Goal: Navigation & Orientation: Find specific page/section

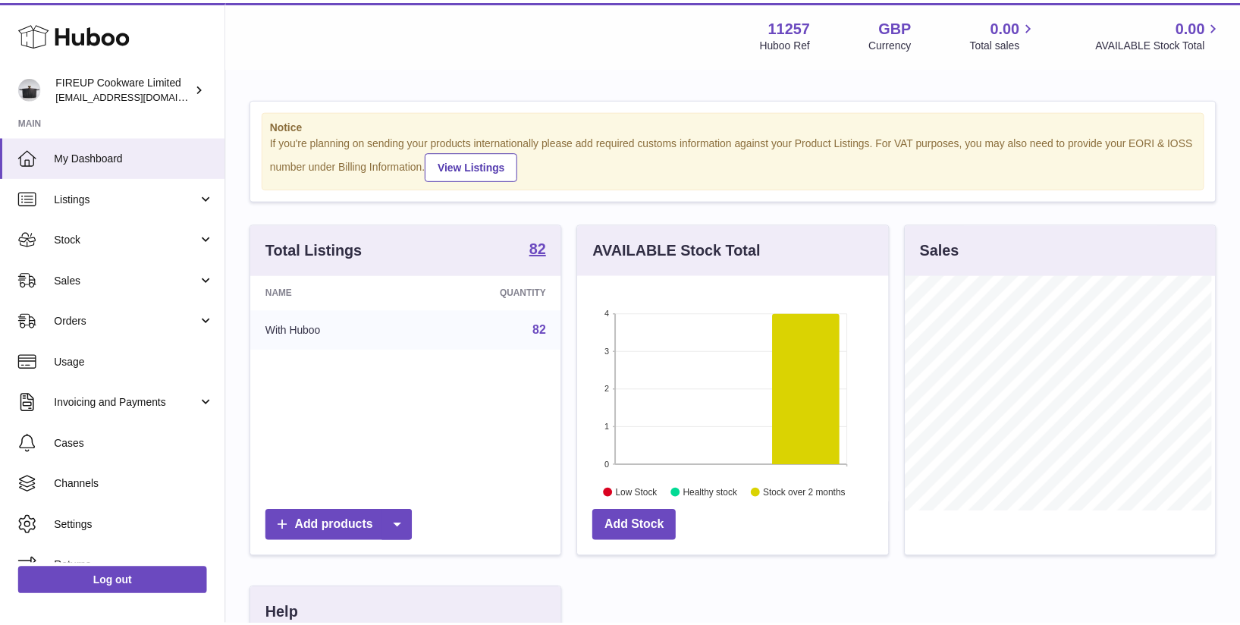
scroll to position [237, 314]
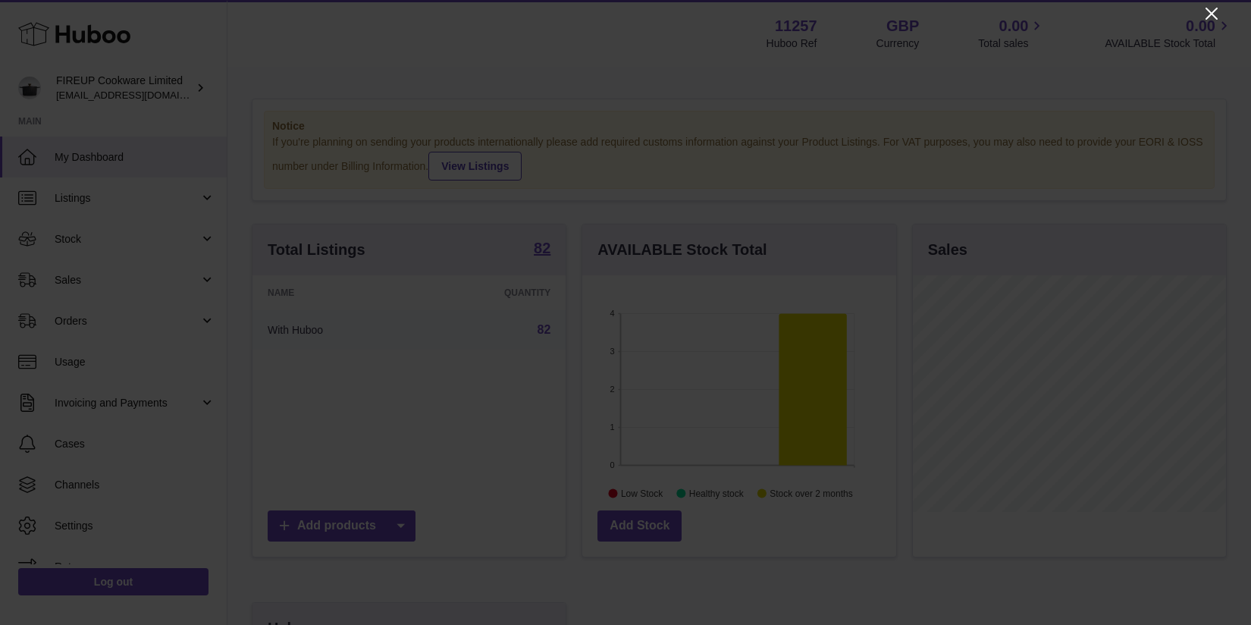
click at [1213, 14] on icon "Close" at bounding box center [1212, 14] width 12 height 12
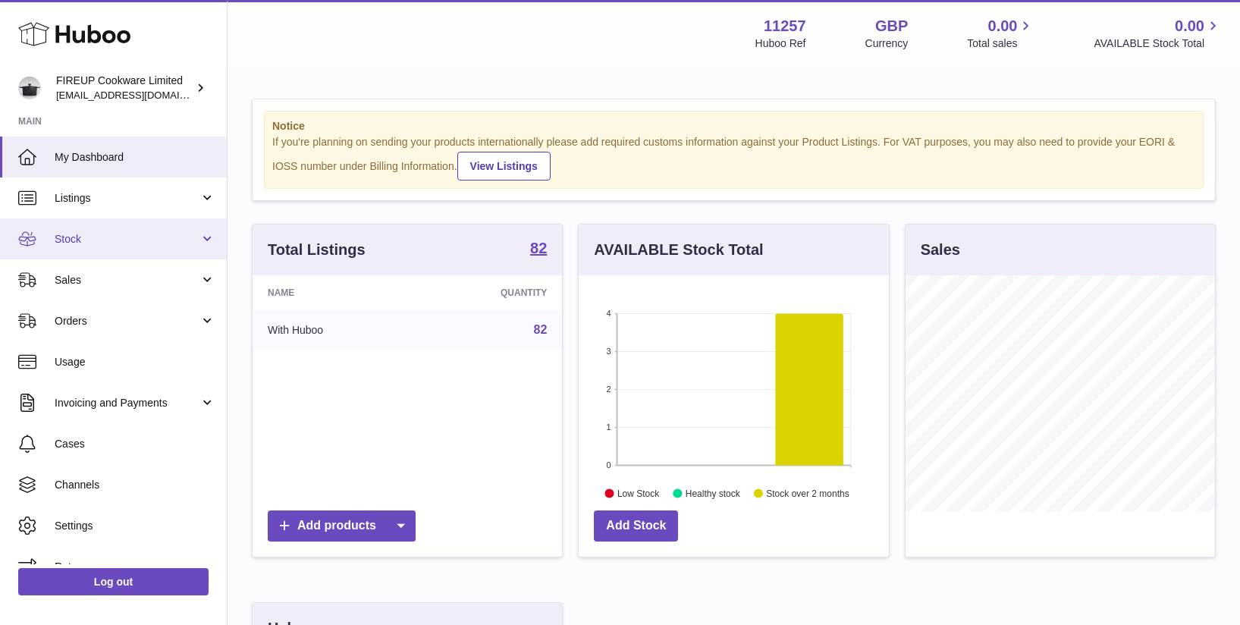
click at [146, 228] on link "Stock" at bounding box center [113, 238] width 227 height 41
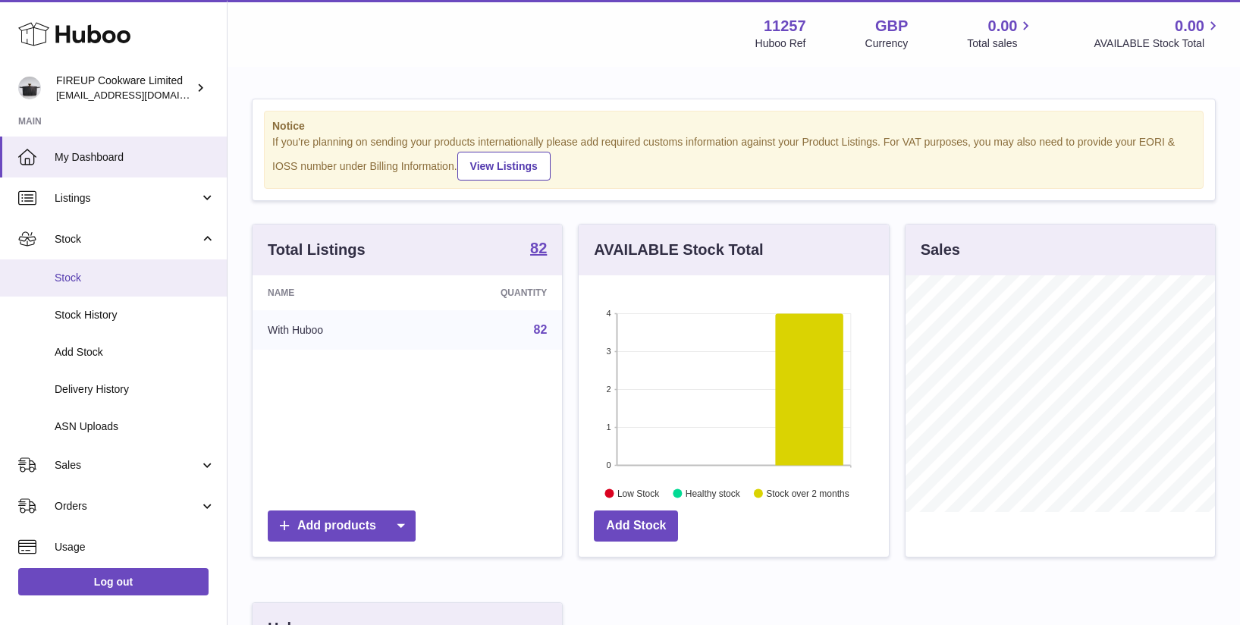
click at [137, 277] on span "Stock" at bounding box center [135, 278] width 161 height 14
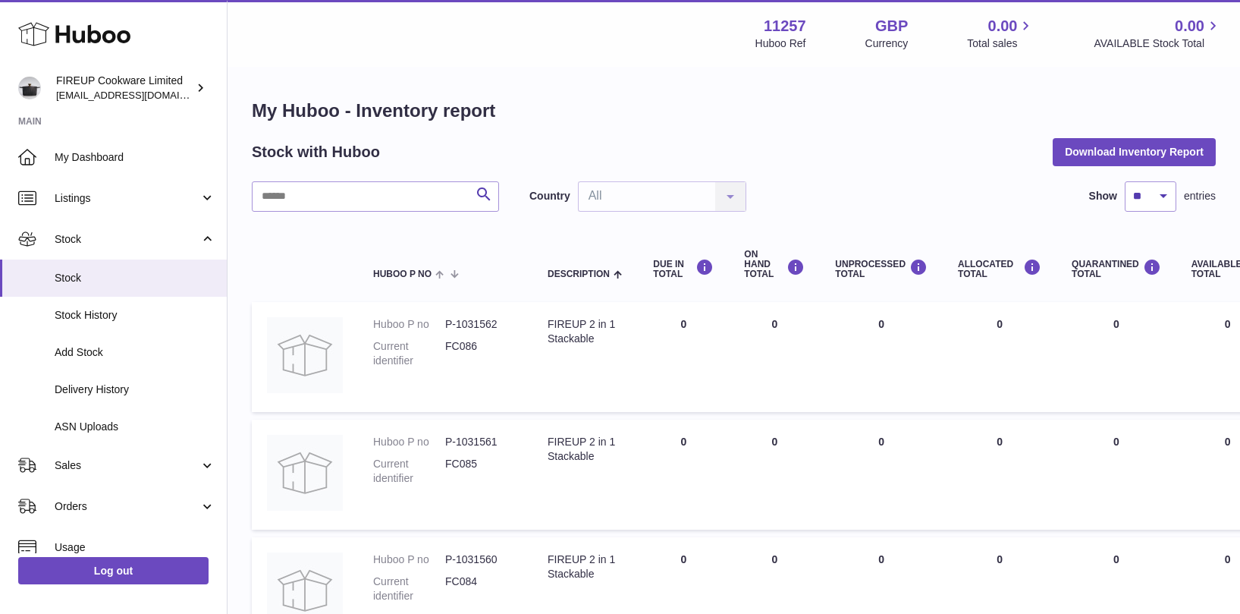
click at [1176, 187] on div "Show ** ** ** *** entries" at bounding box center [1148, 196] width 134 height 30
click at [1169, 190] on select "** ** ** ***" at bounding box center [1151, 196] width 52 height 30
select select "***"
click at [1125, 181] on select "** ** ** ***" at bounding box center [1151, 196] width 52 height 30
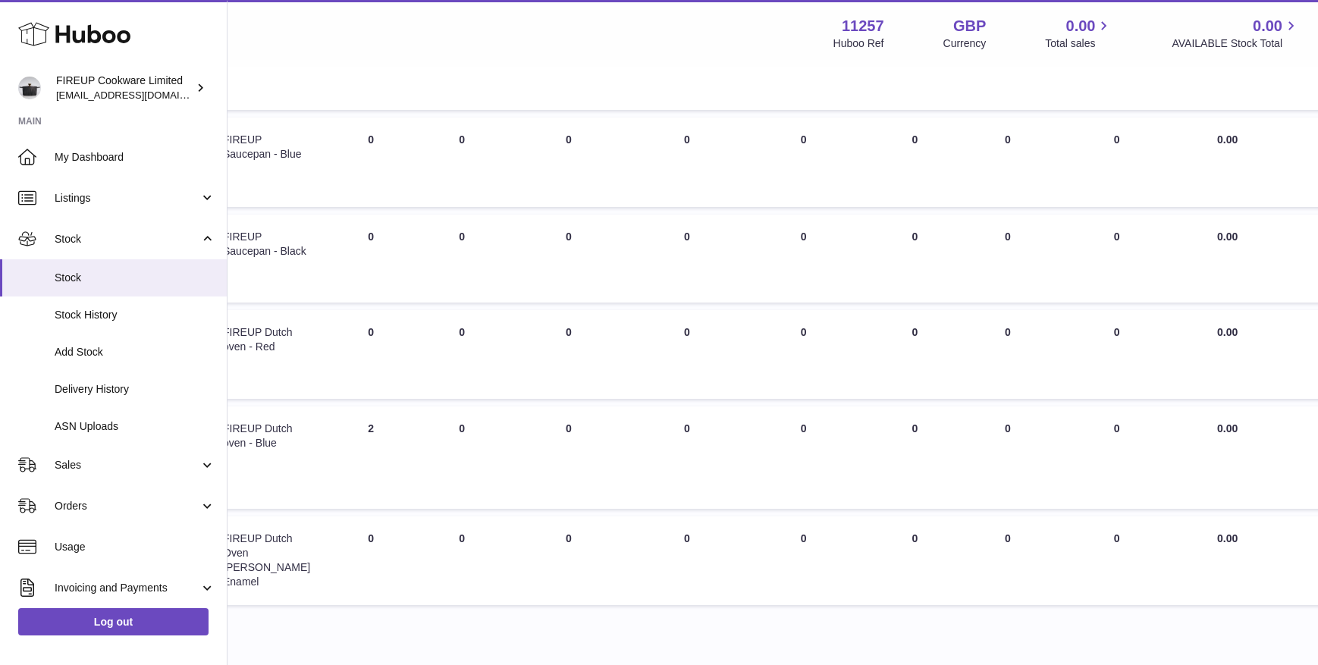
scroll to position [9178, 325]
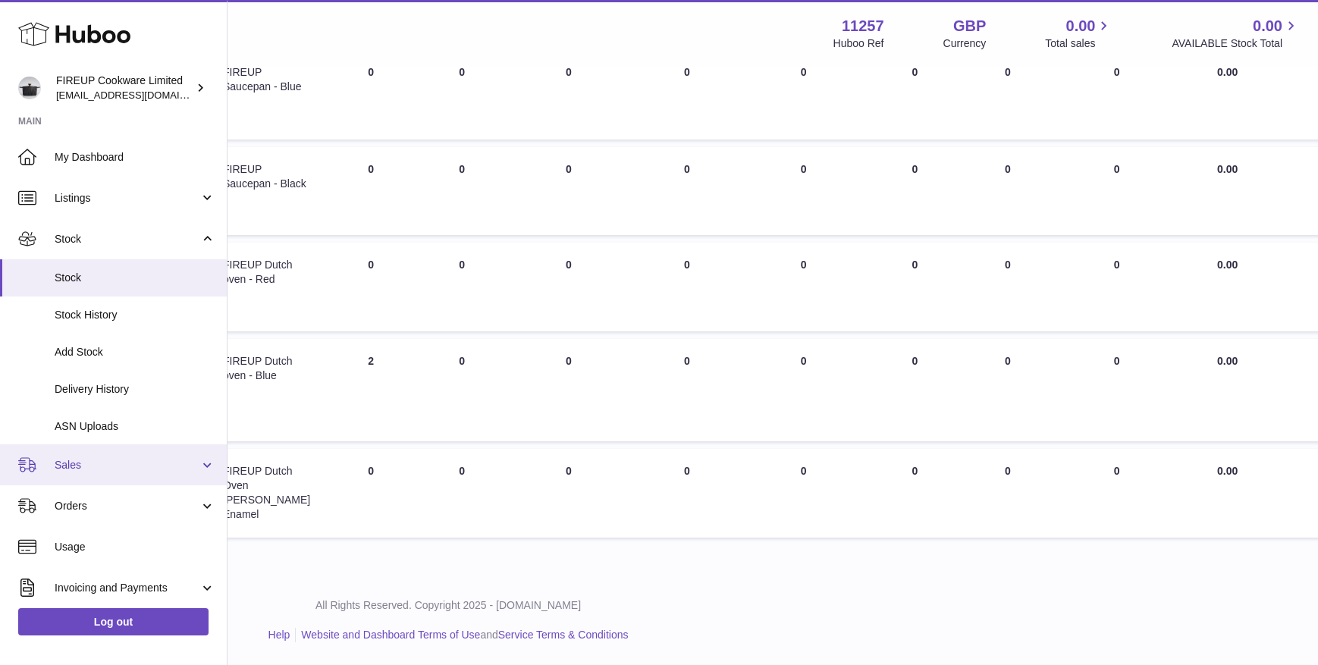
click at [120, 469] on span "Sales" at bounding box center [127, 465] width 145 height 14
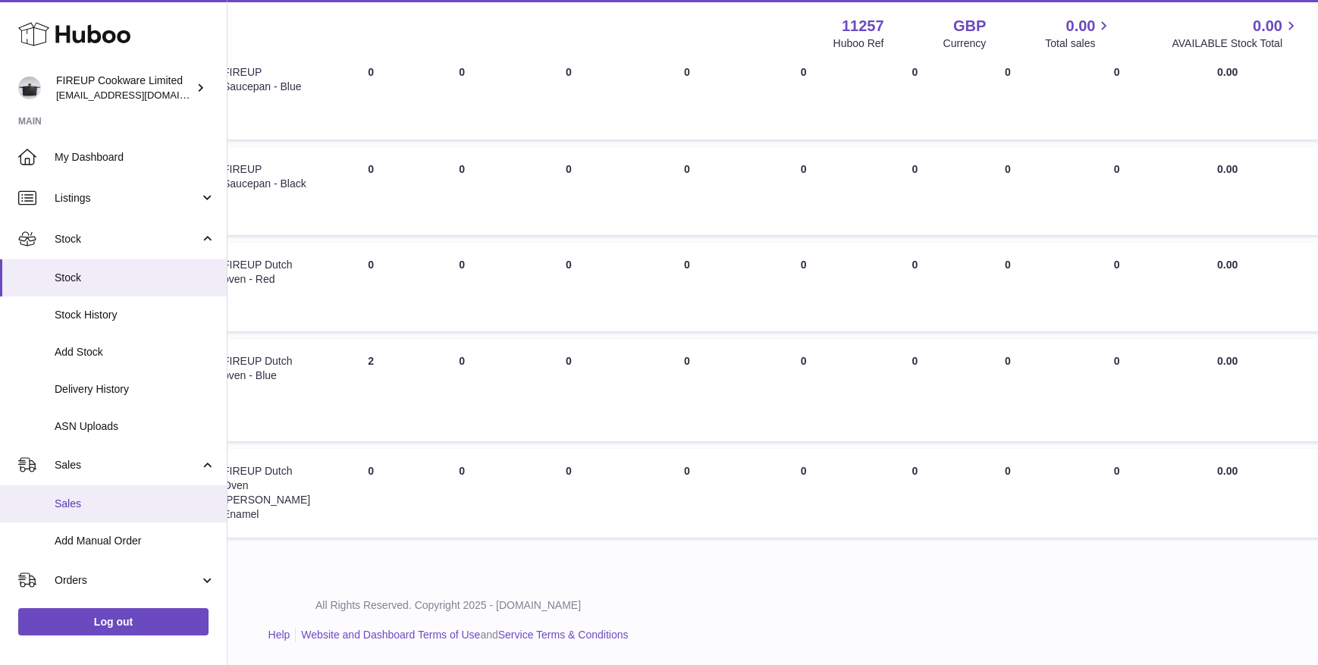
click at [119, 513] on link "Sales" at bounding box center [113, 503] width 227 height 37
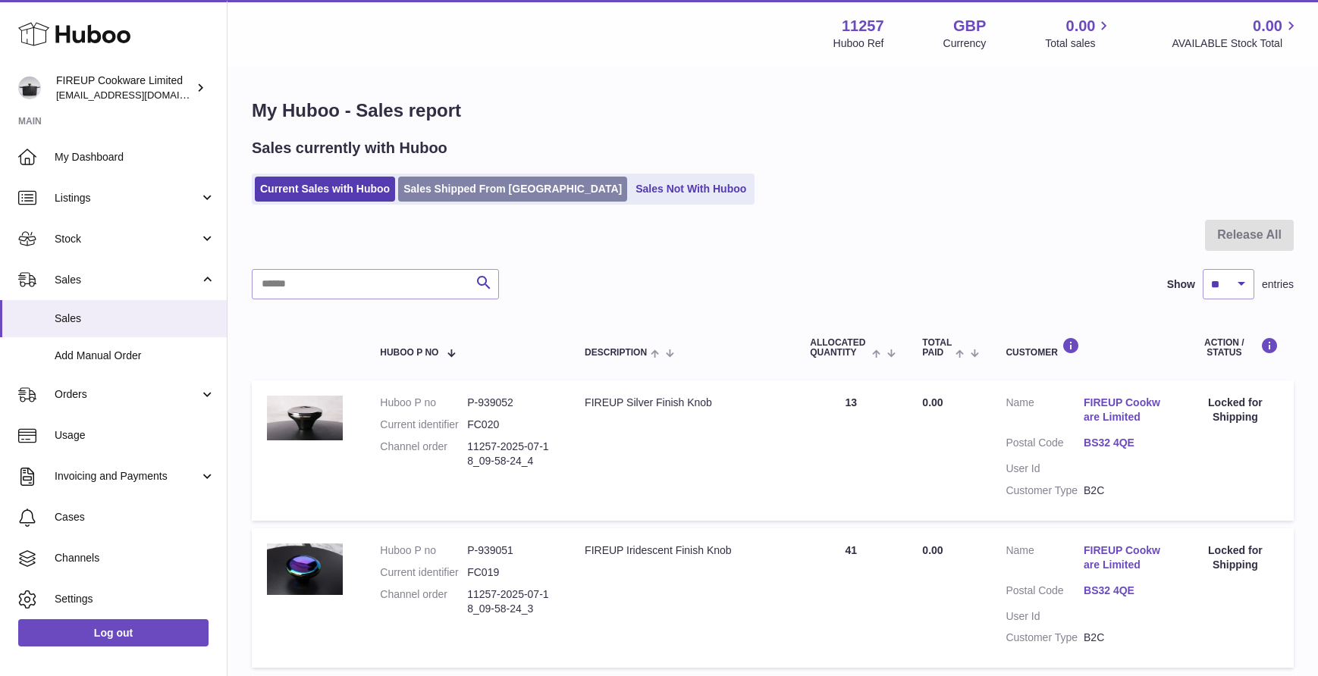
click at [470, 188] on link "Sales Shipped From [GEOGRAPHIC_DATA]" at bounding box center [512, 189] width 229 height 25
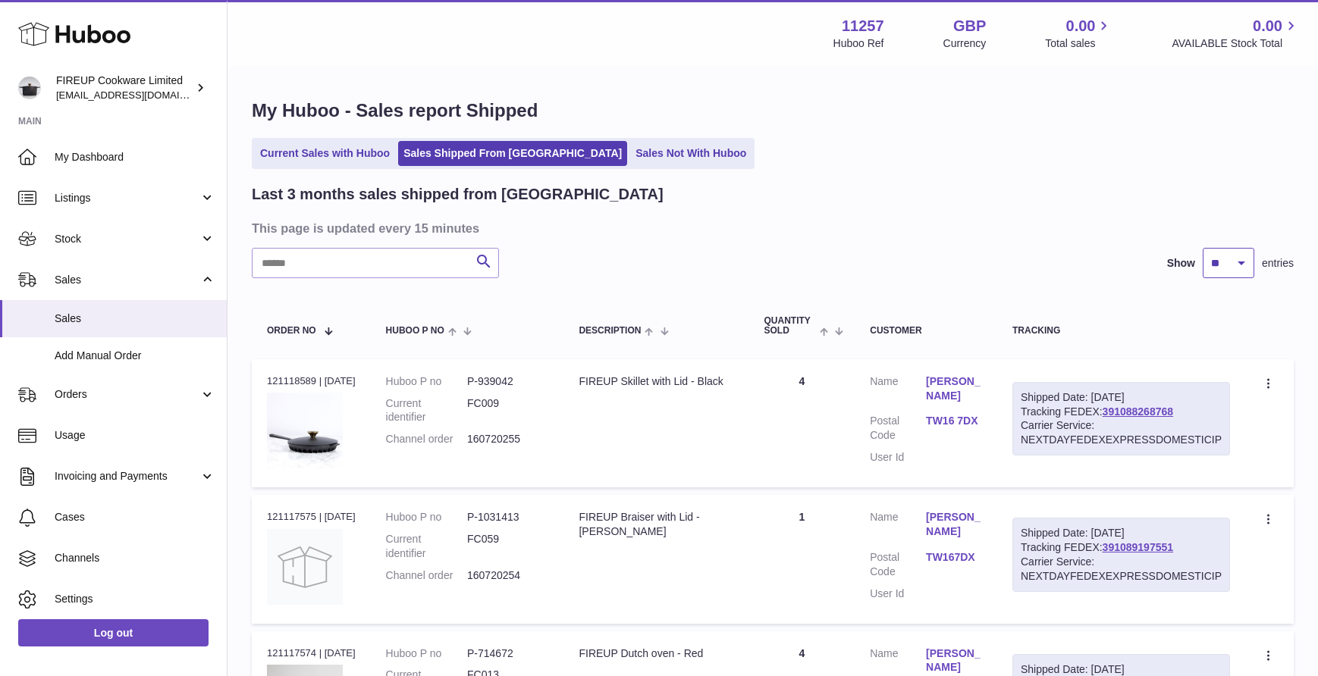
click at [1248, 262] on select "** ** **" at bounding box center [1229, 263] width 52 height 30
select select "**"
click at [1203, 248] on select "** ** **" at bounding box center [1229, 263] width 52 height 30
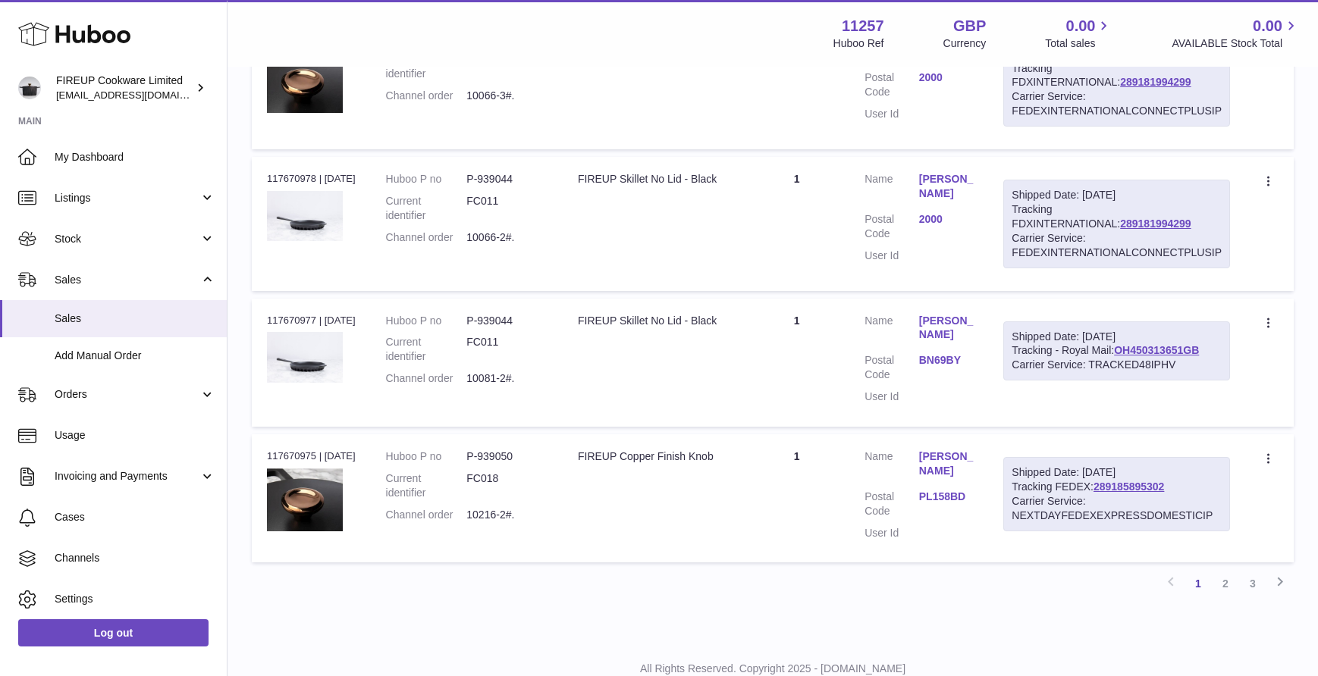
scroll to position [6744, 0]
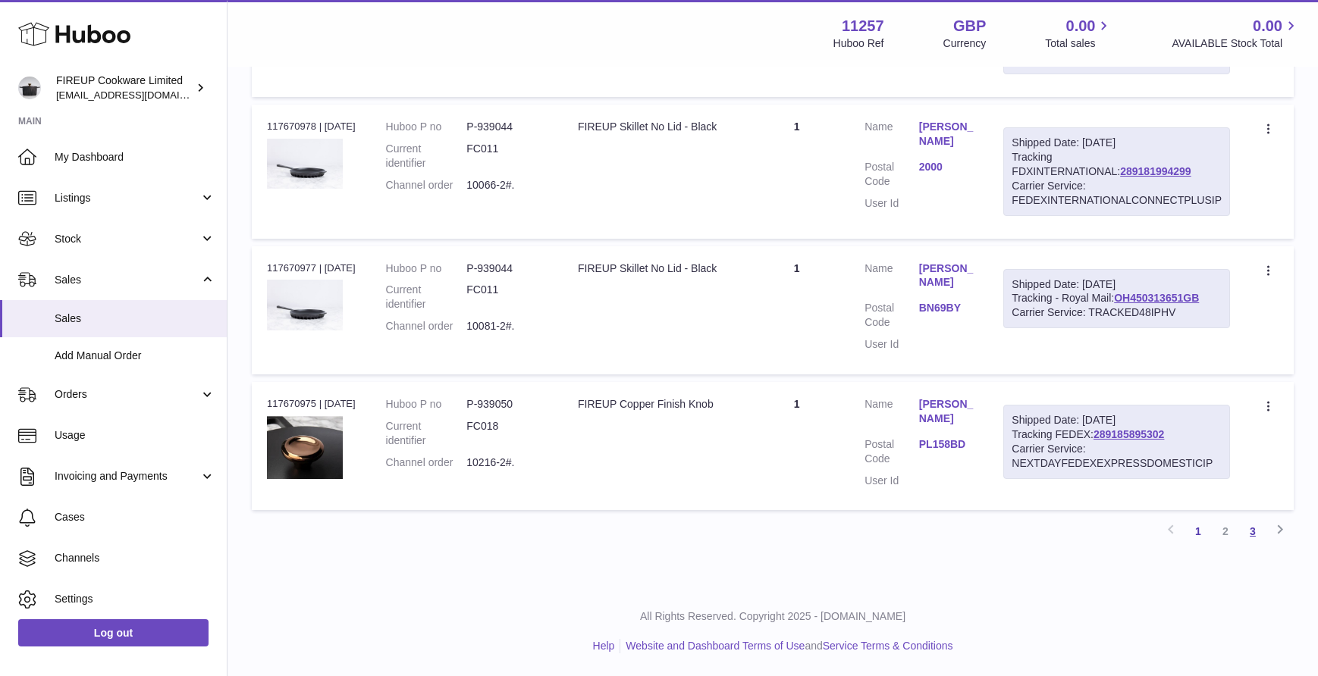
click at [1247, 532] on link "3" at bounding box center [1252, 531] width 27 height 27
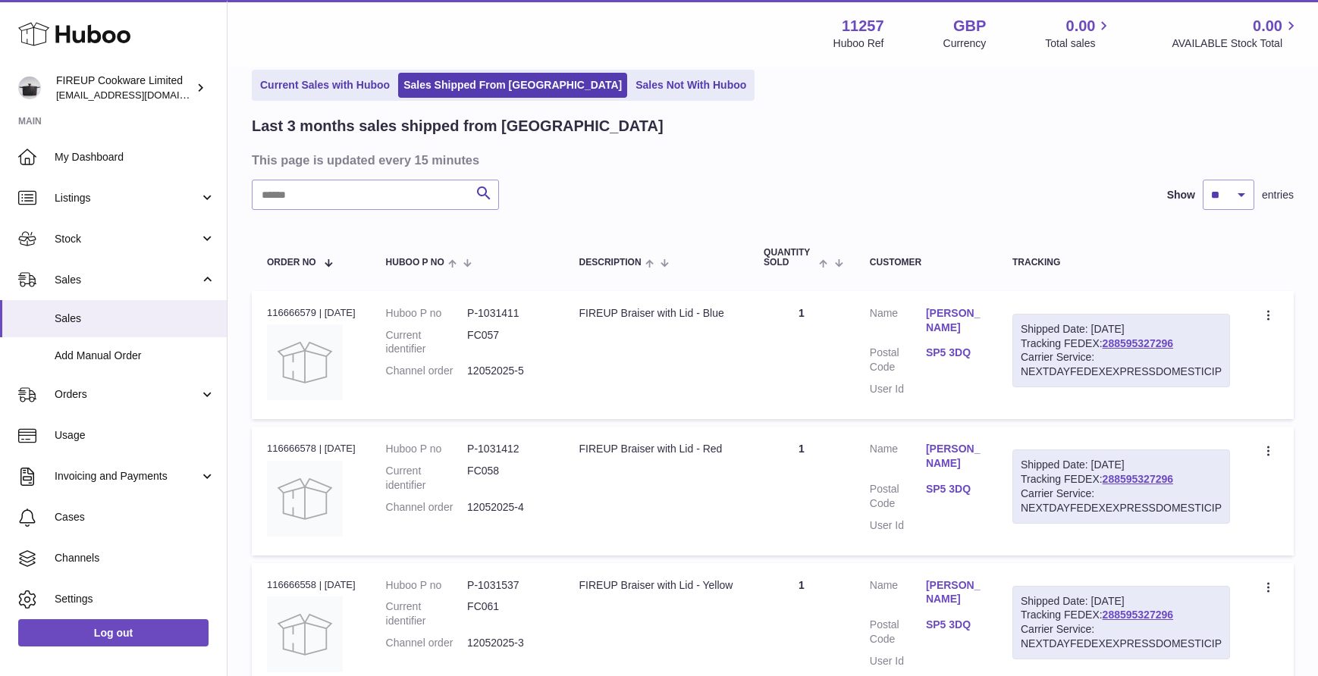
scroll to position [522, 0]
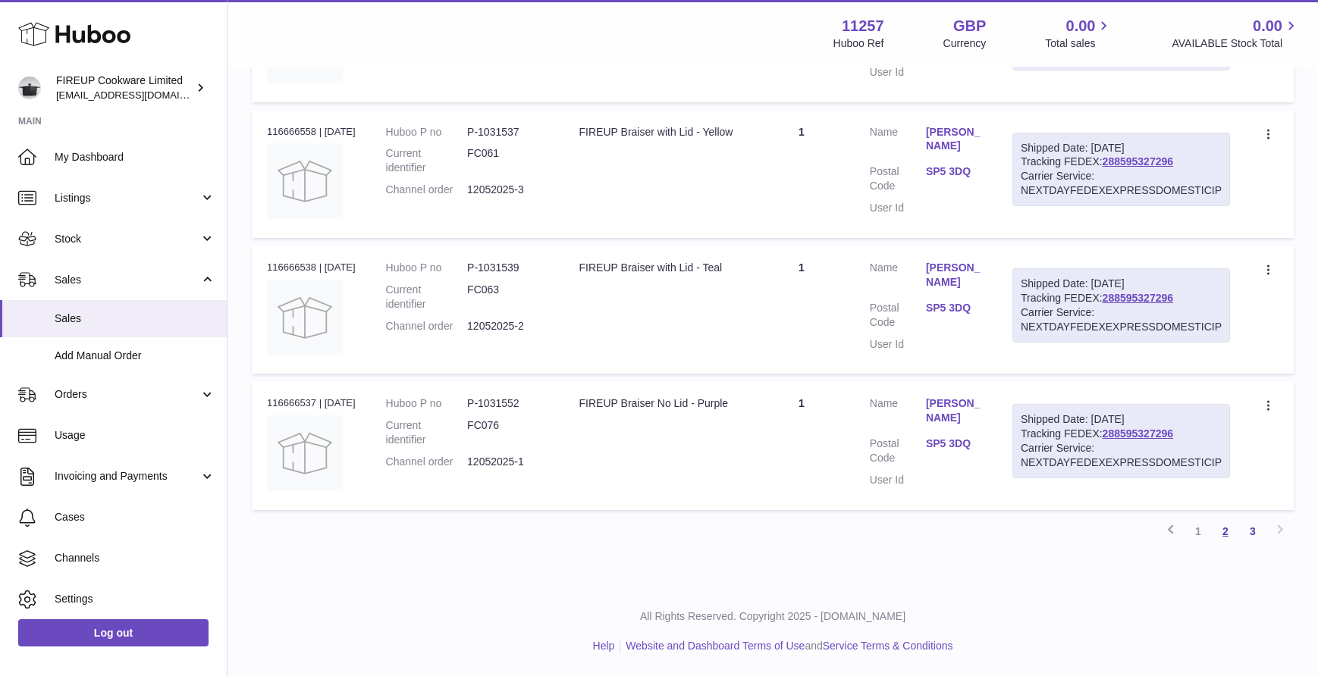
click at [1221, 532] on link "2" at bounding box center [1225, 531] width 27 height 27
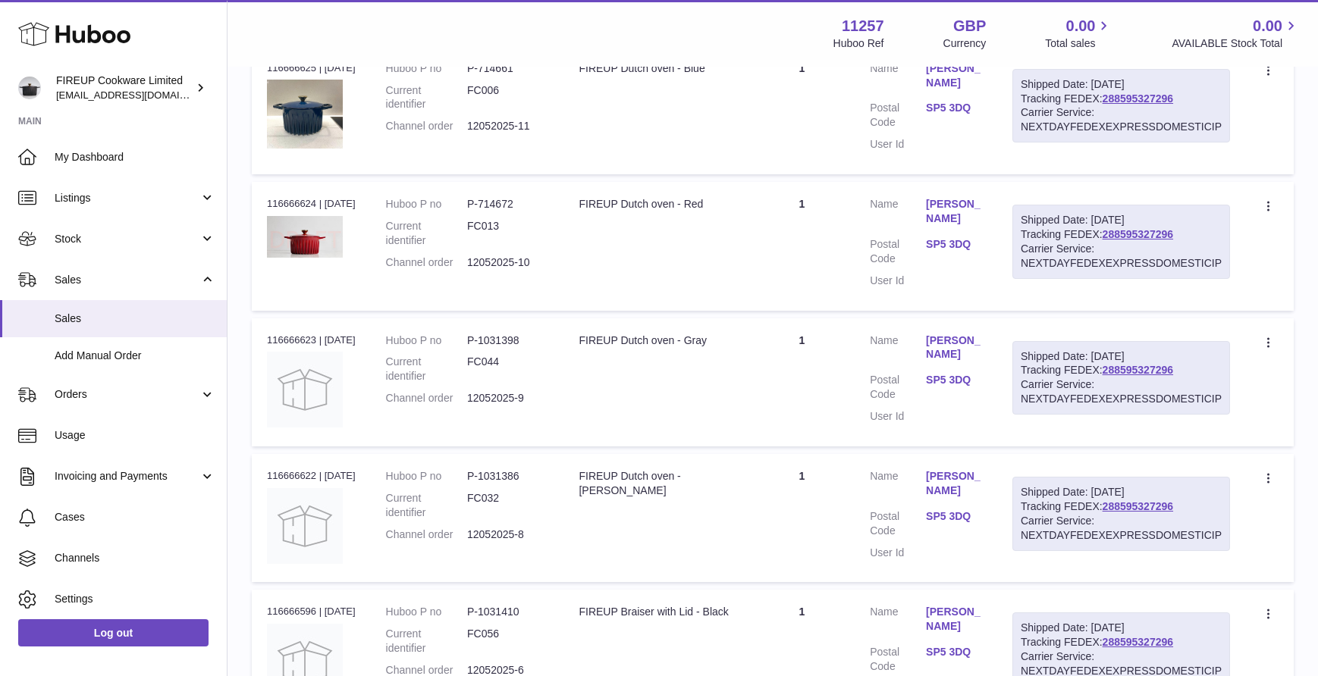
scroll to position [6490, 0]
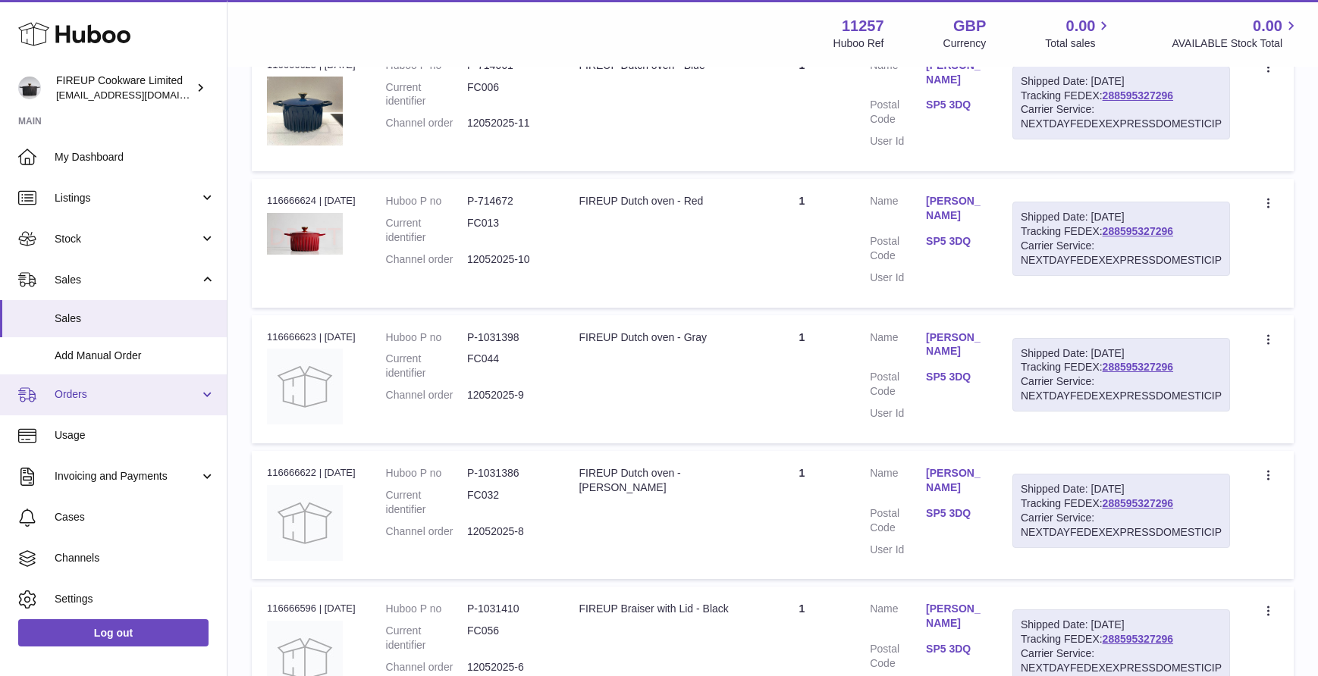
click at [83, 388] on span "Orders" at bounding box center [127, 395] width 145 height 14
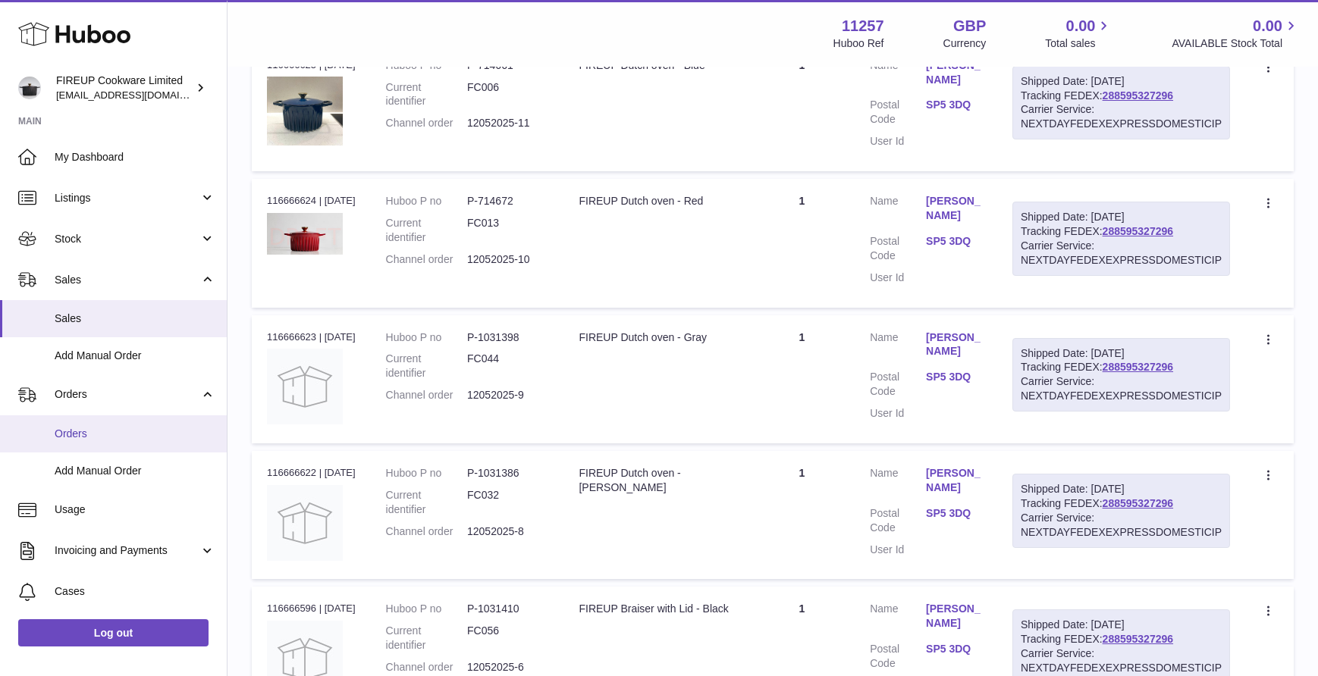
click at [108, 428] on span "Orders" at bounding box center [135, 434] width 161 height 14
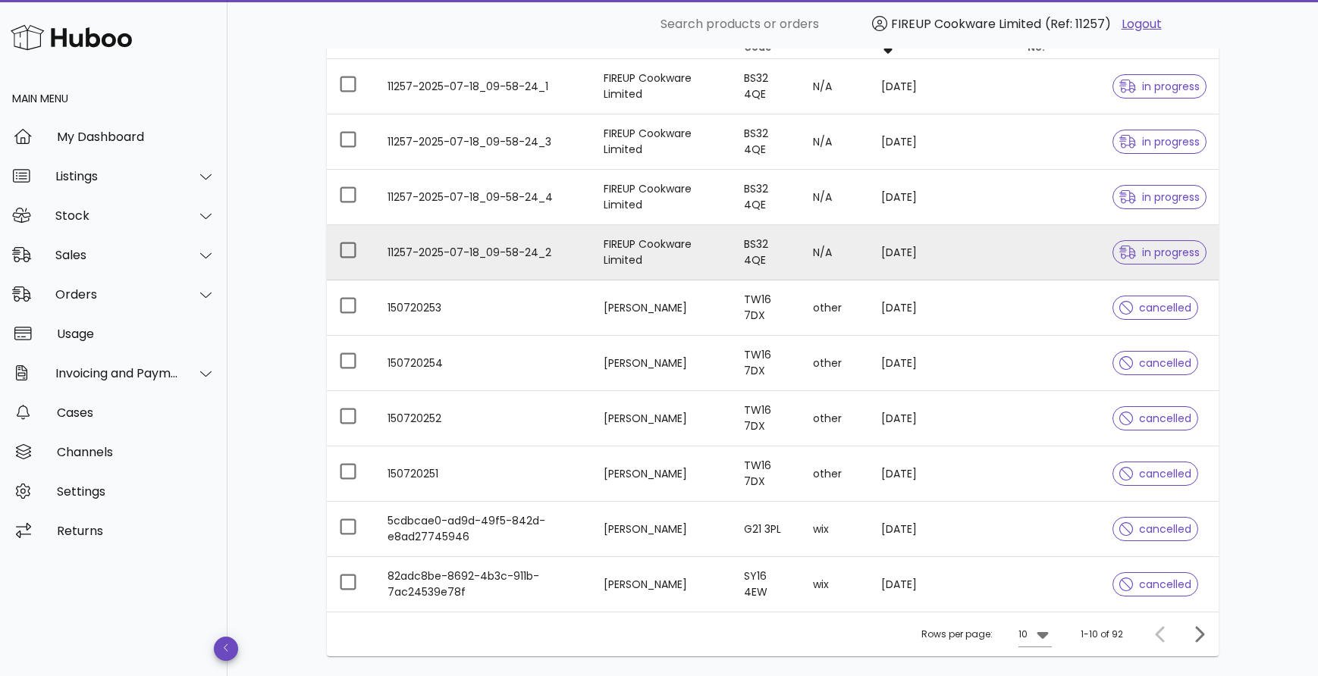
scroll to position [322, 0]
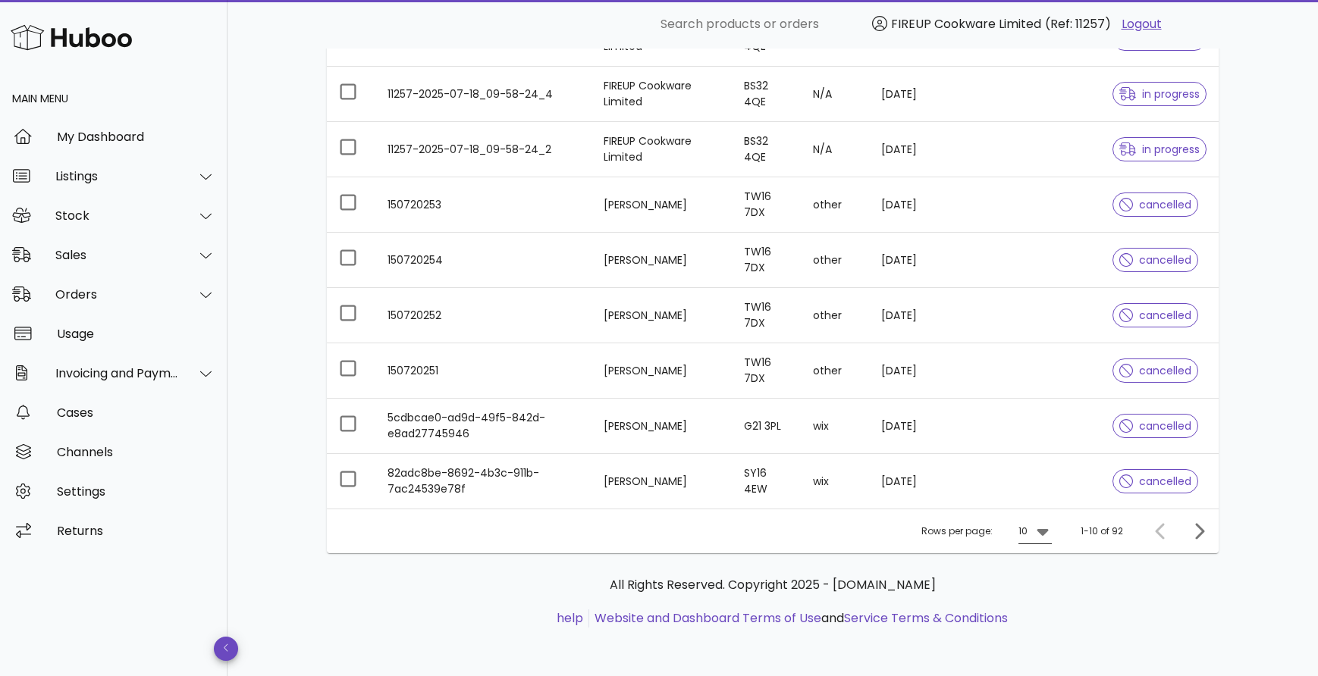
click at [1037, 532] on icon at bounding box center [1043, 532] width 18 height 18
click at [1044, 615] on div "50" at bounding box center [1039, 616] width 15 height 14
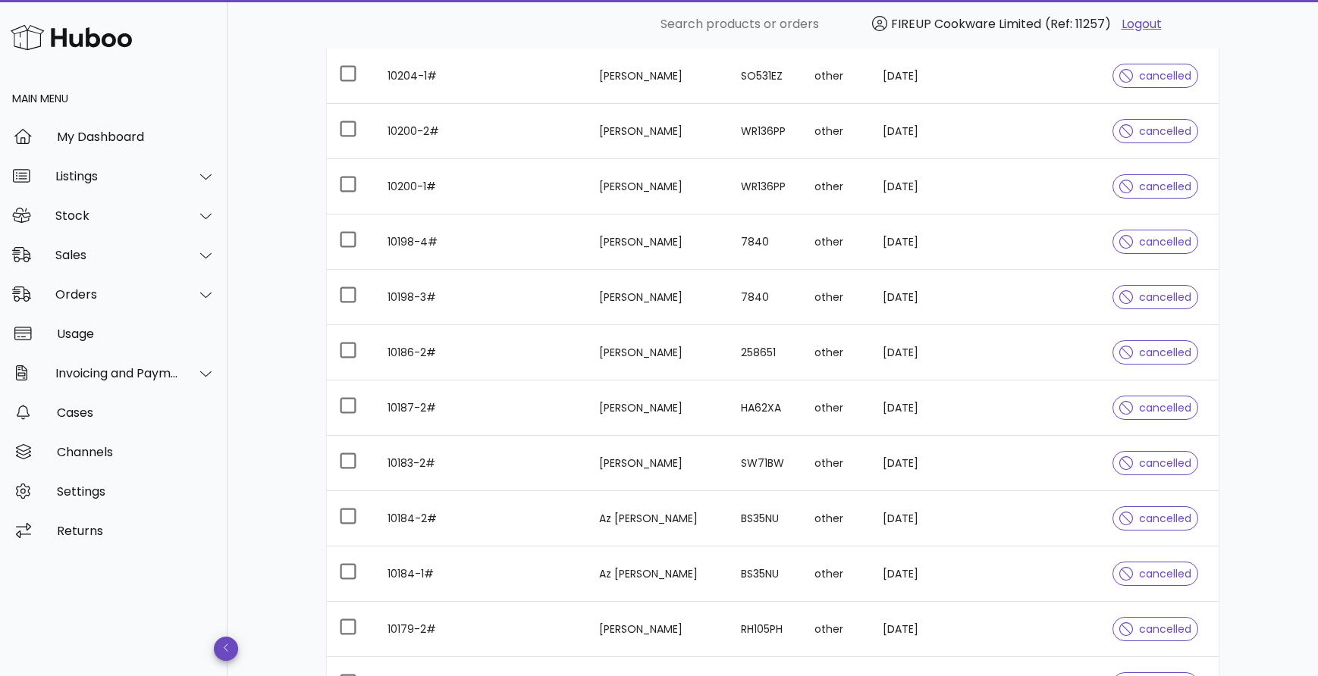
scroll to position [2536, 0]
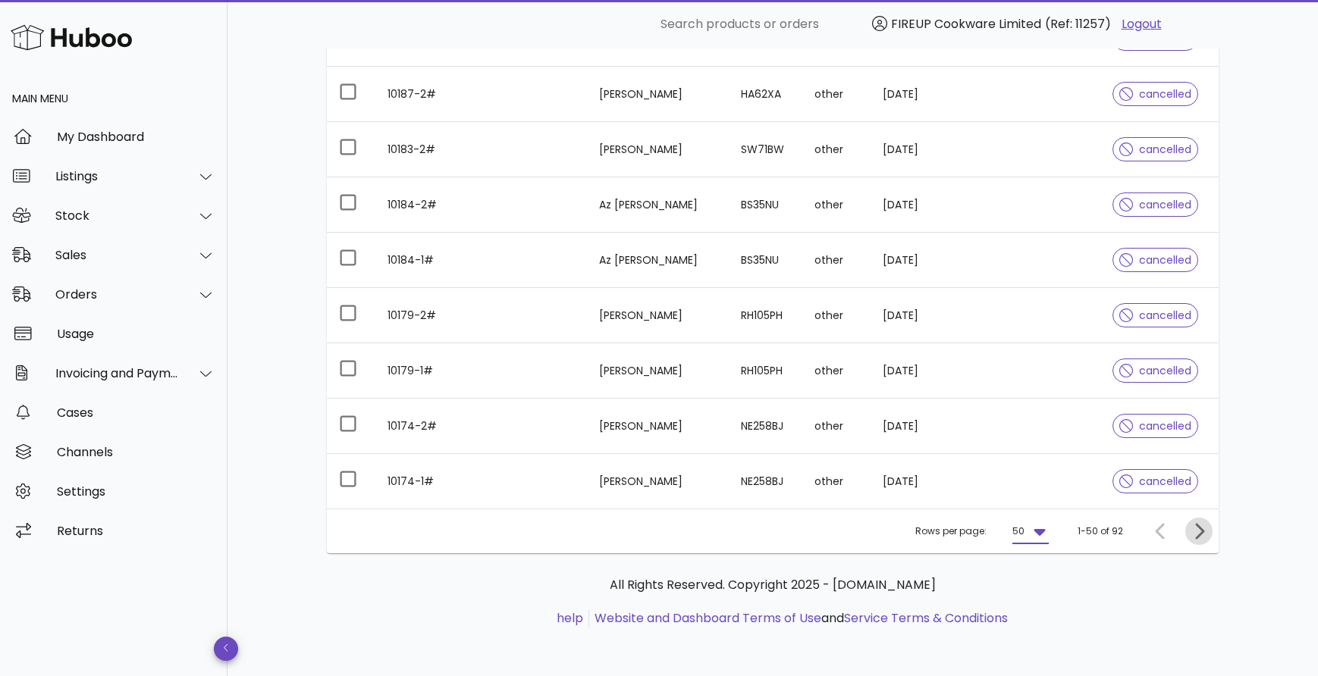
click at [1201, 523] on icon "Next page" at bounding box center [1199, 532] width 18 height 18
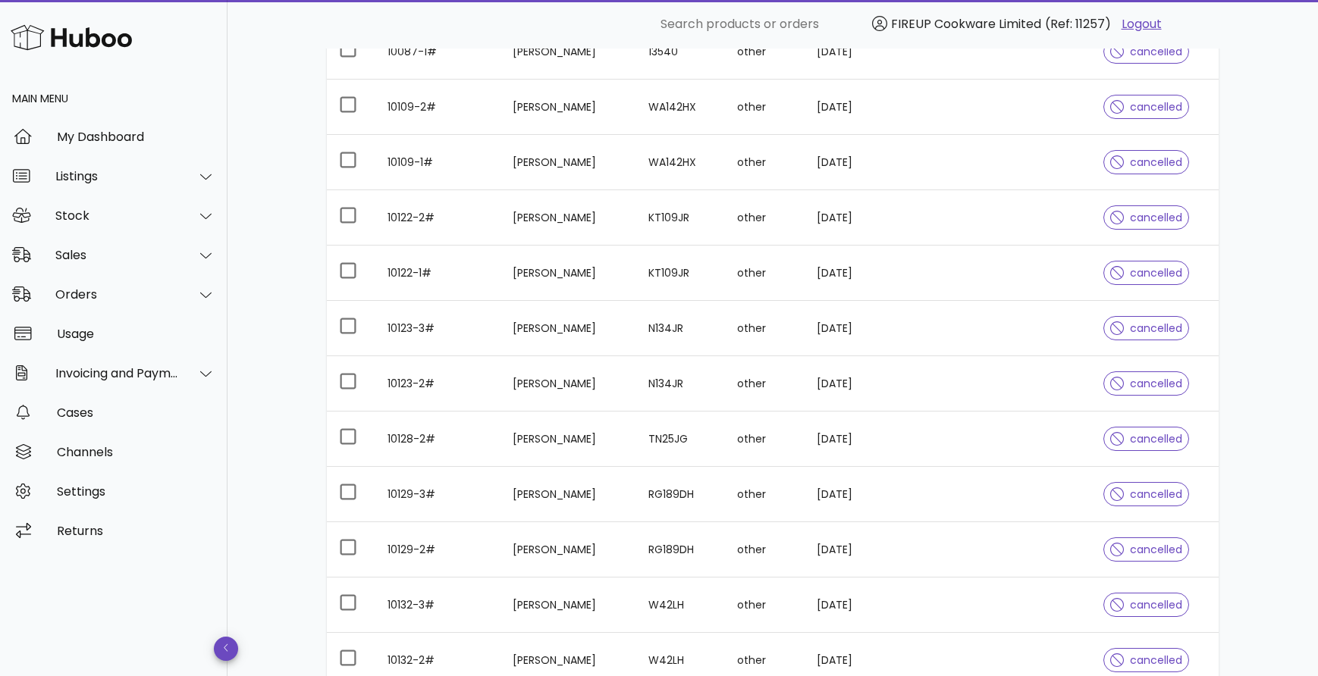
scroll to position [59, 0]
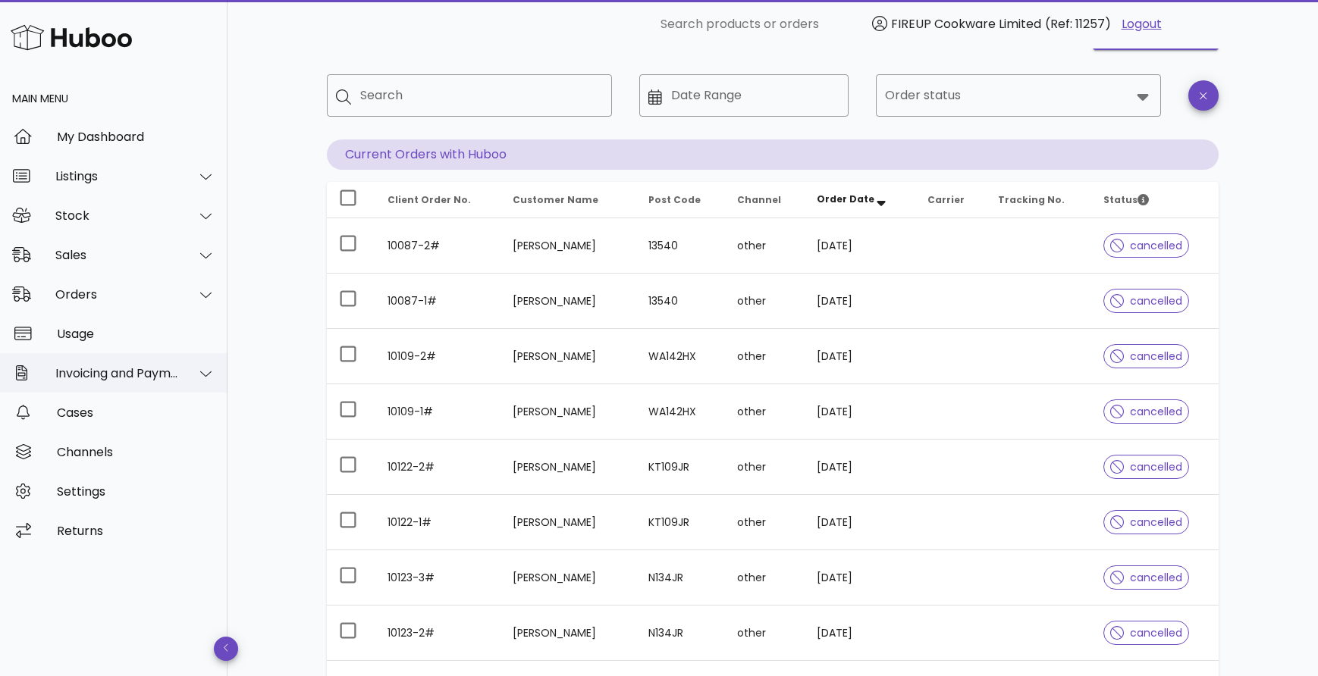
click at [187, 380] on div at bounding box center [197, 374] width 36 height 38
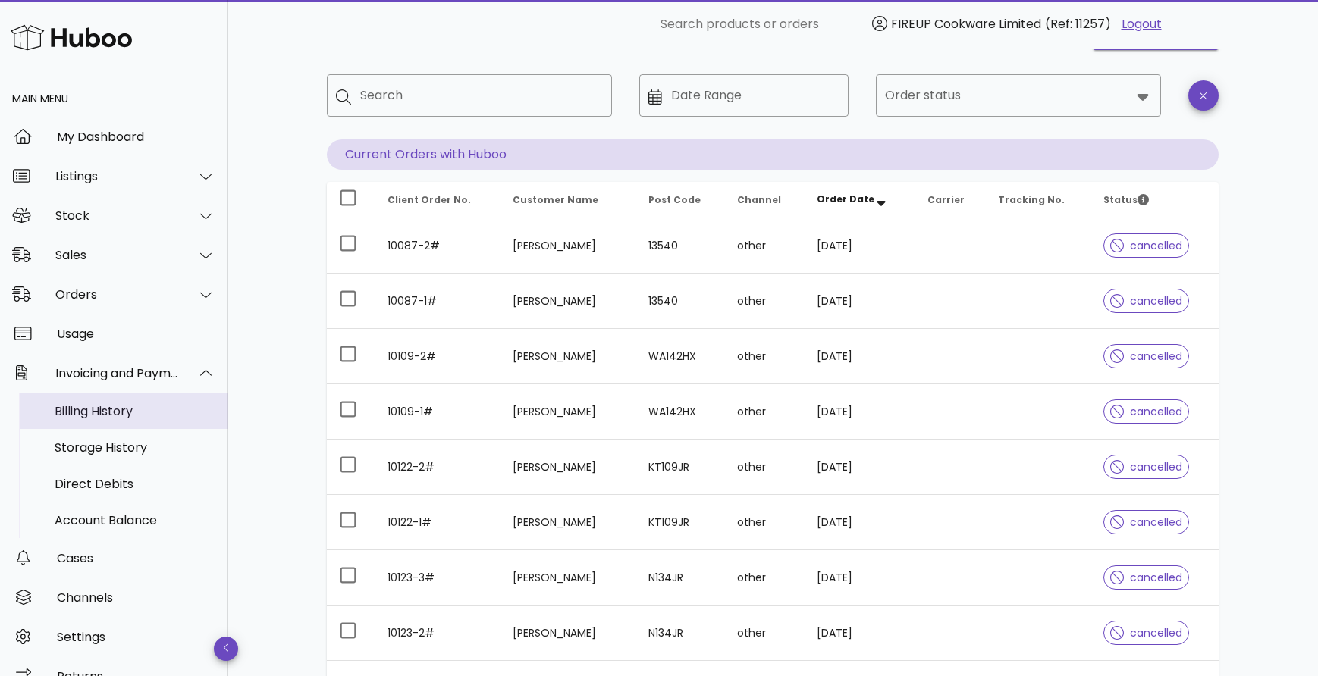
click at [171, 410] on div "Billing History" at bounding box center [135, 411] width 161 height 14
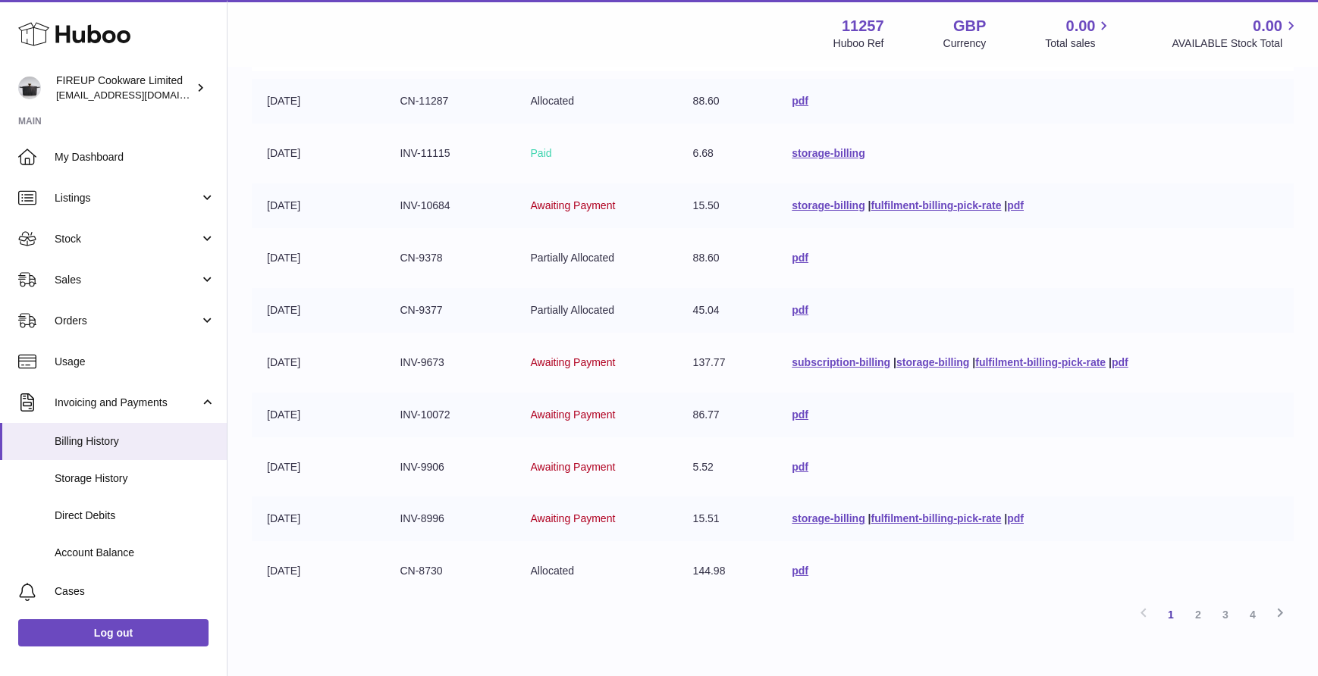
scroll to position [310, 0]
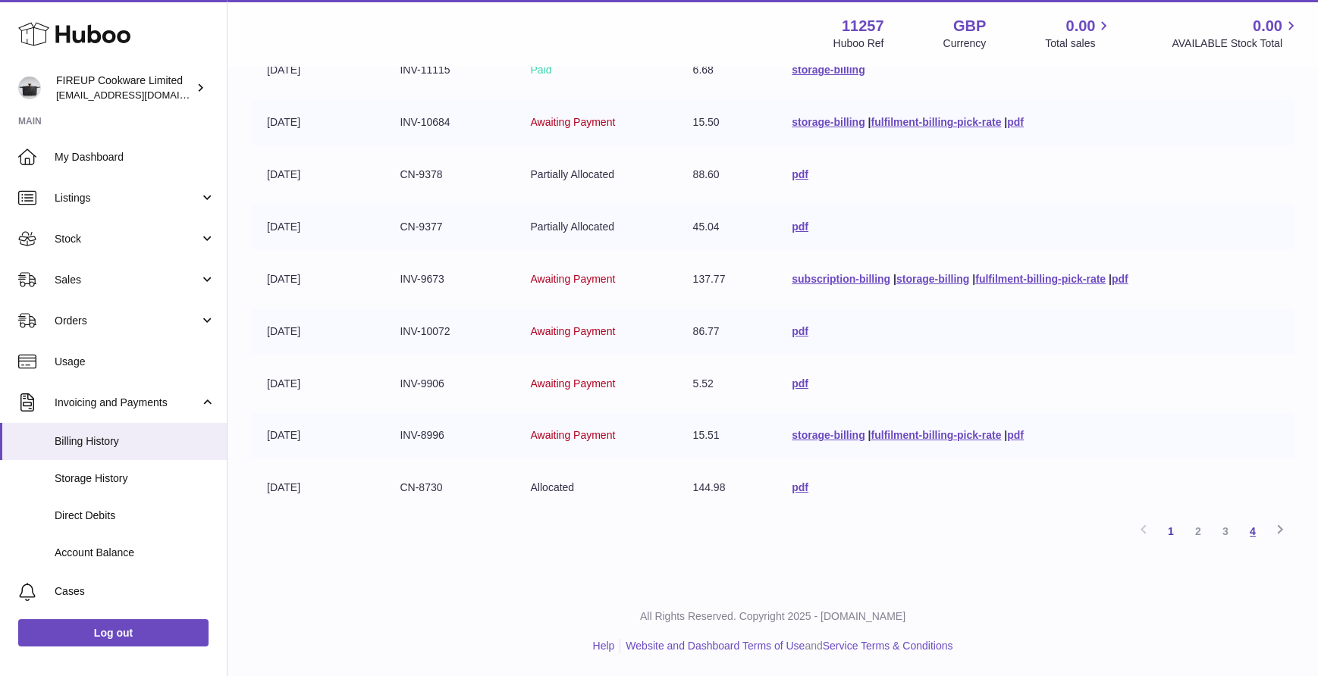
click at [1251, 531] on link "4" at bounding box center [1252, 531] width 27 height 27
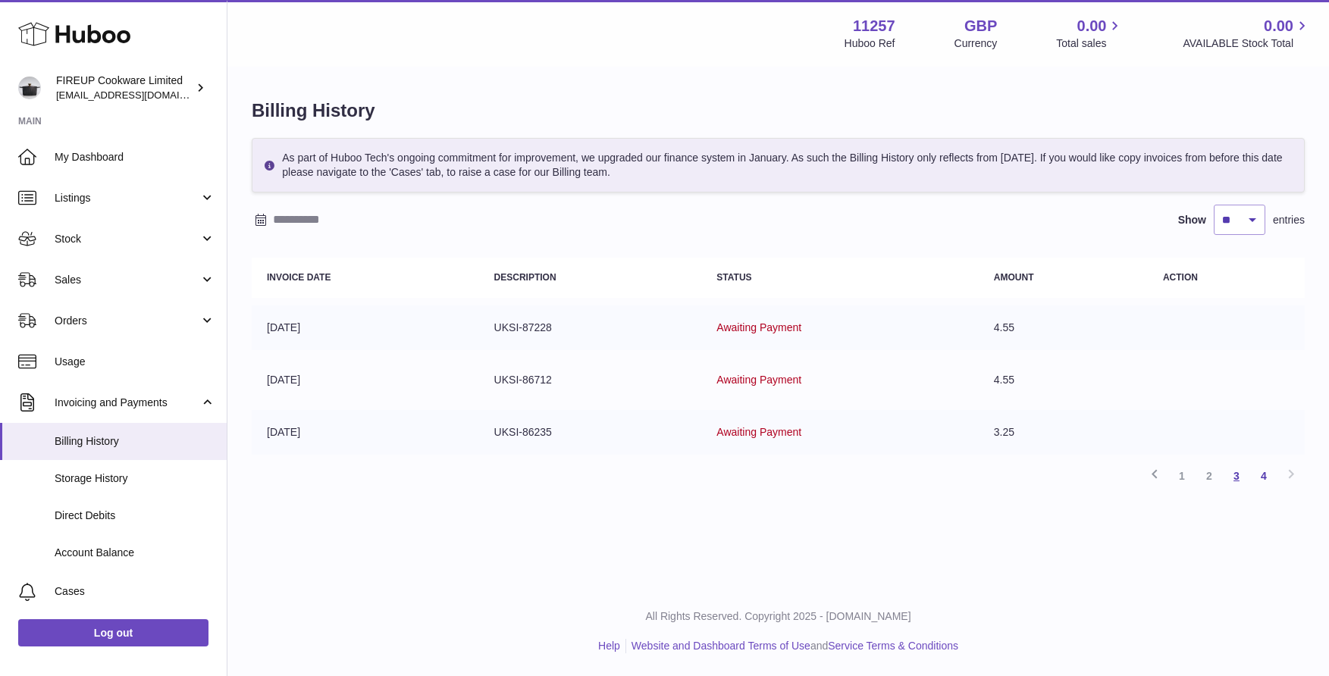
click at [1233, 477] on link "3" at bounding box center [1236, 476] width 27 height 27
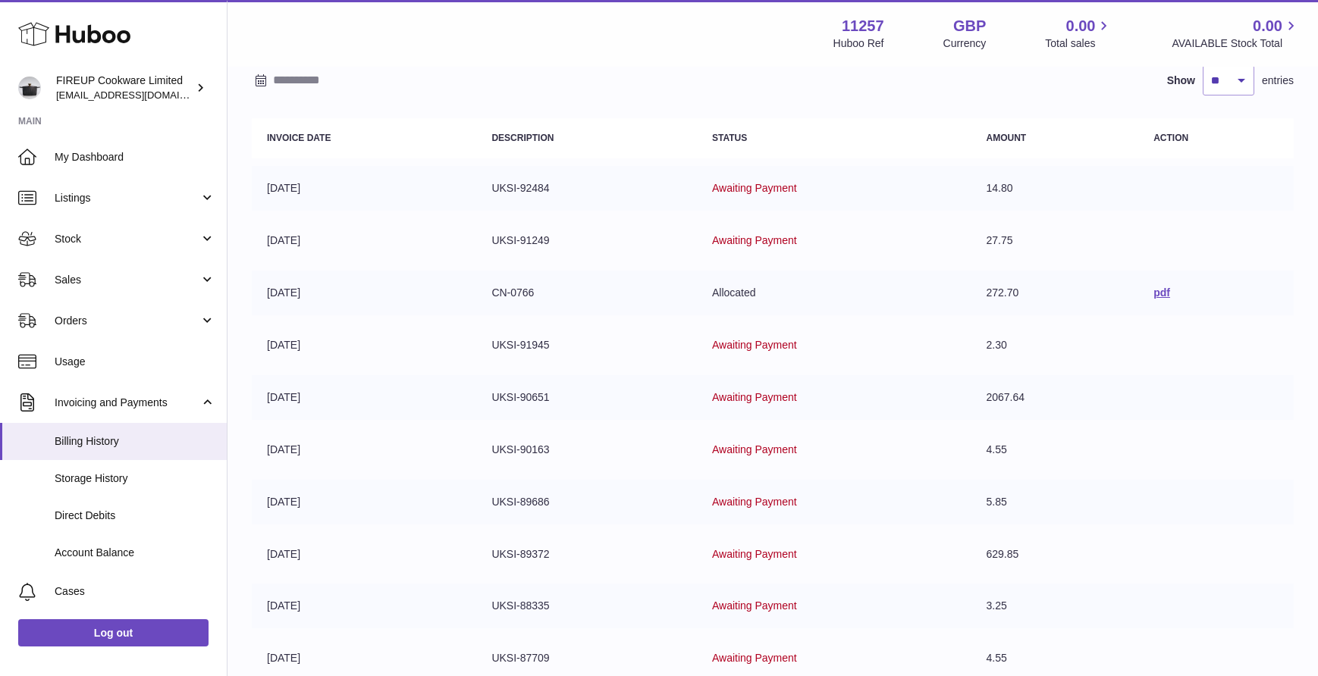
scroll to position [310, 0]
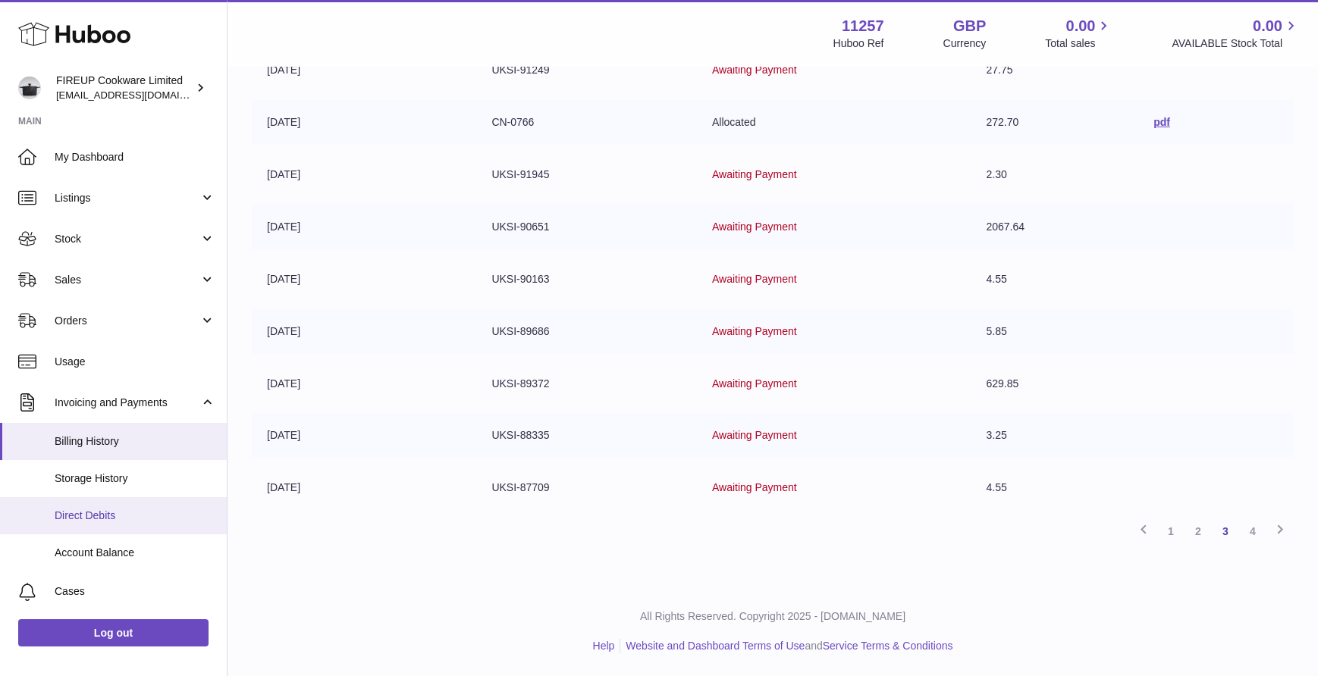
click at [108, 529] on link "Direct Debits" at bounding box center [113, 515] width 227 height 37
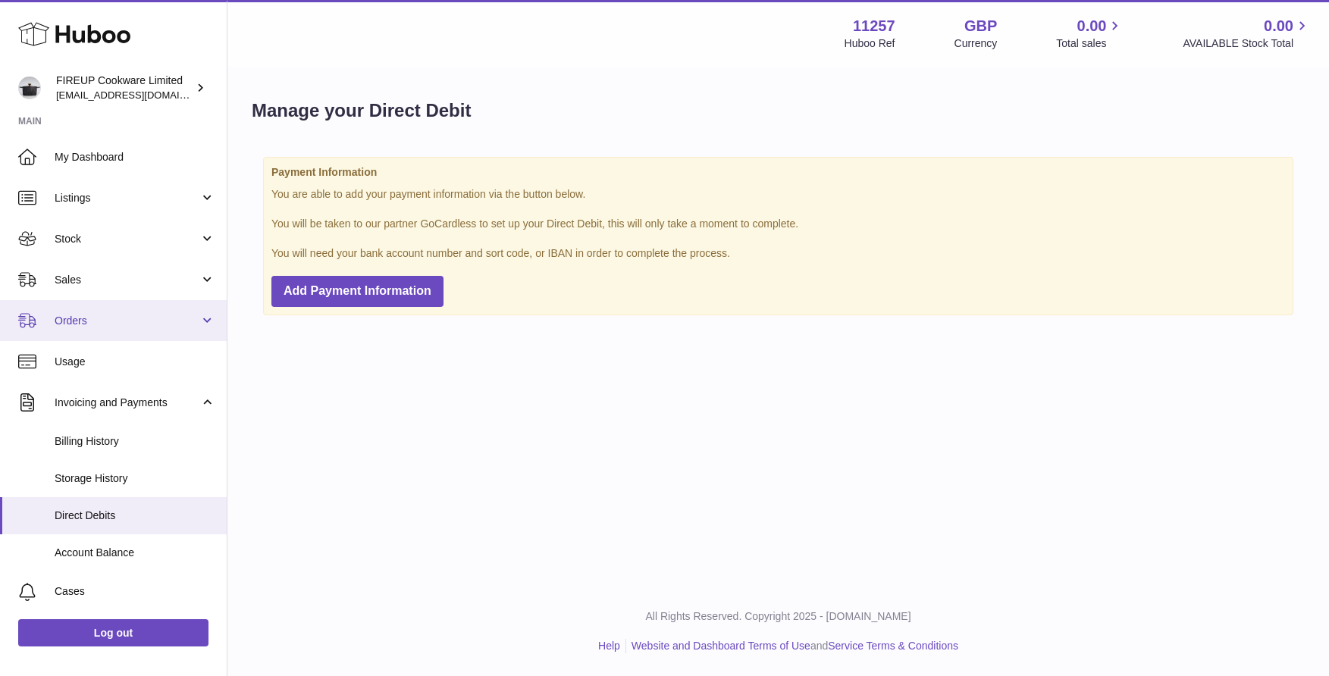
click at [185, 333] on link "Orders" at bounding box center [113, 320] width 227 height 41
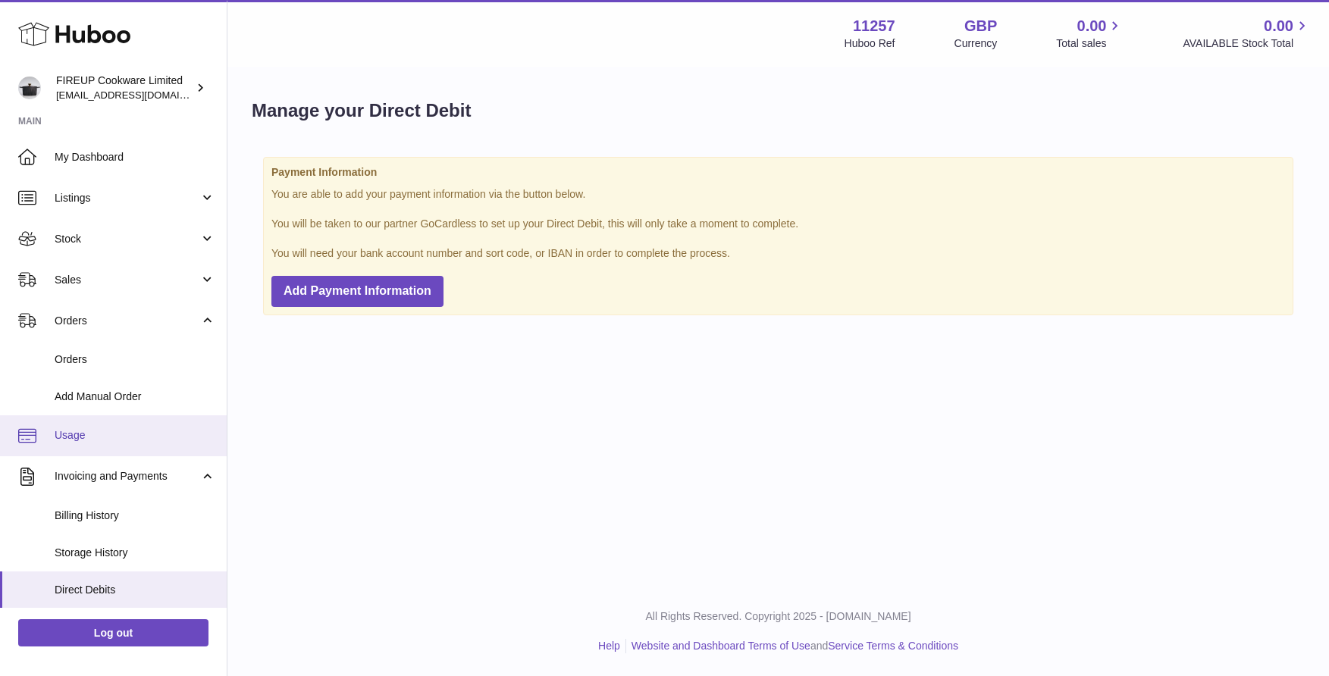
click at [160, 434] on span "Usage" at bounding box center [135, 435] width 161 height 14
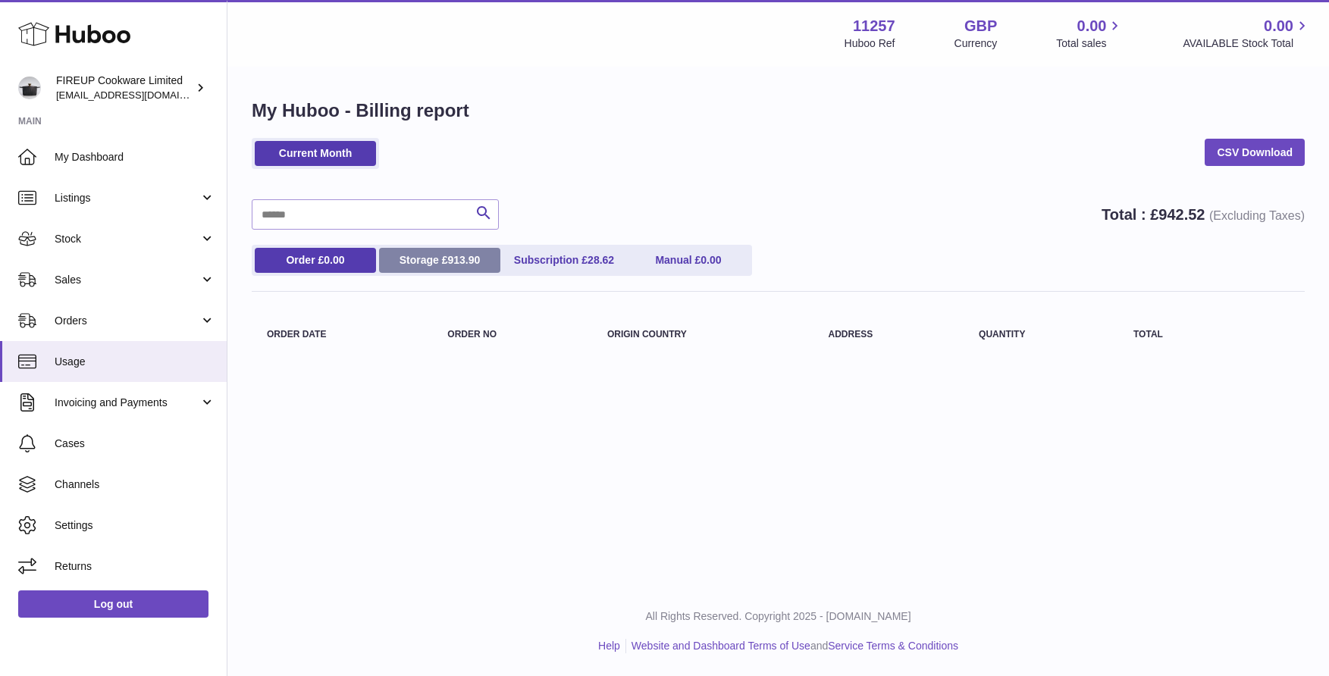
click at [469, 265] on span "913.90" at bounding box center [463, 260] width 33 height 12
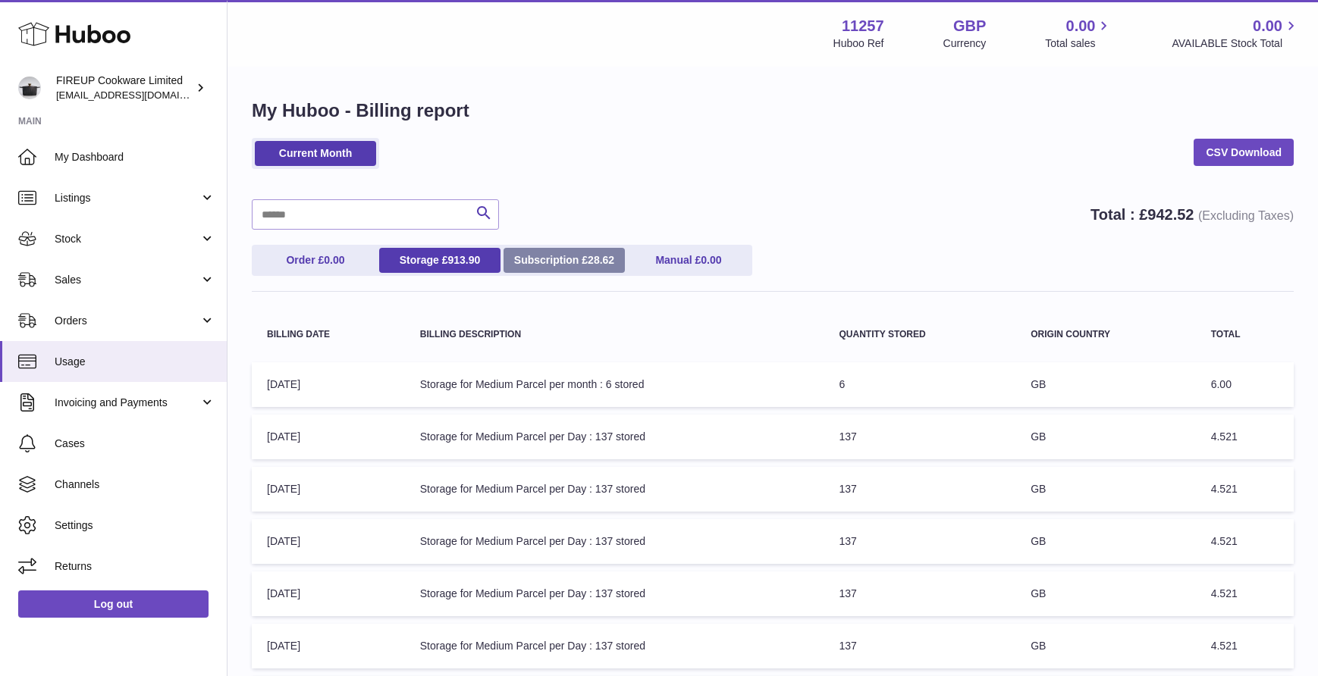
click at [565, 257] on link "Subscription £ 28.62" at bounding box center [564, 260] width 121 height 25
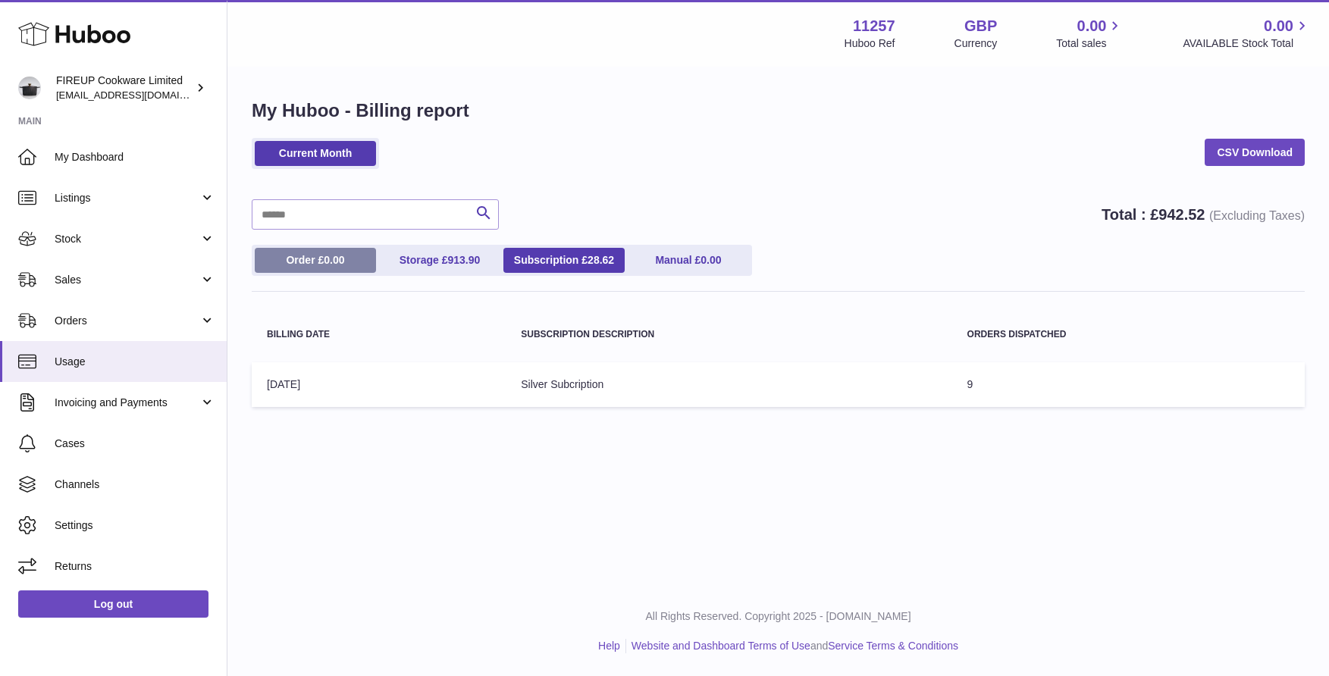
click at [371, 261] on link "Order £ 0.00" at bounding box center [315, 260] width 121 height 25
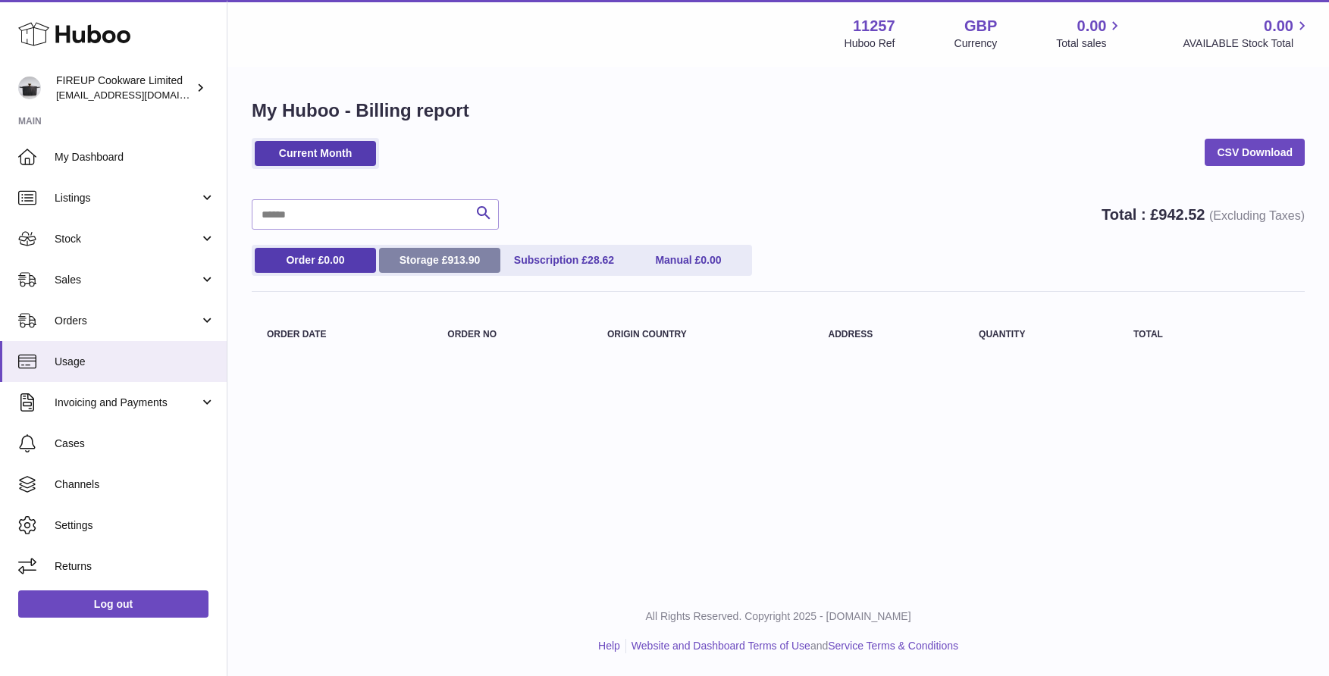
click at [469, 262] on span "913.90" at bounding box center [463, 260] width 33 height 12
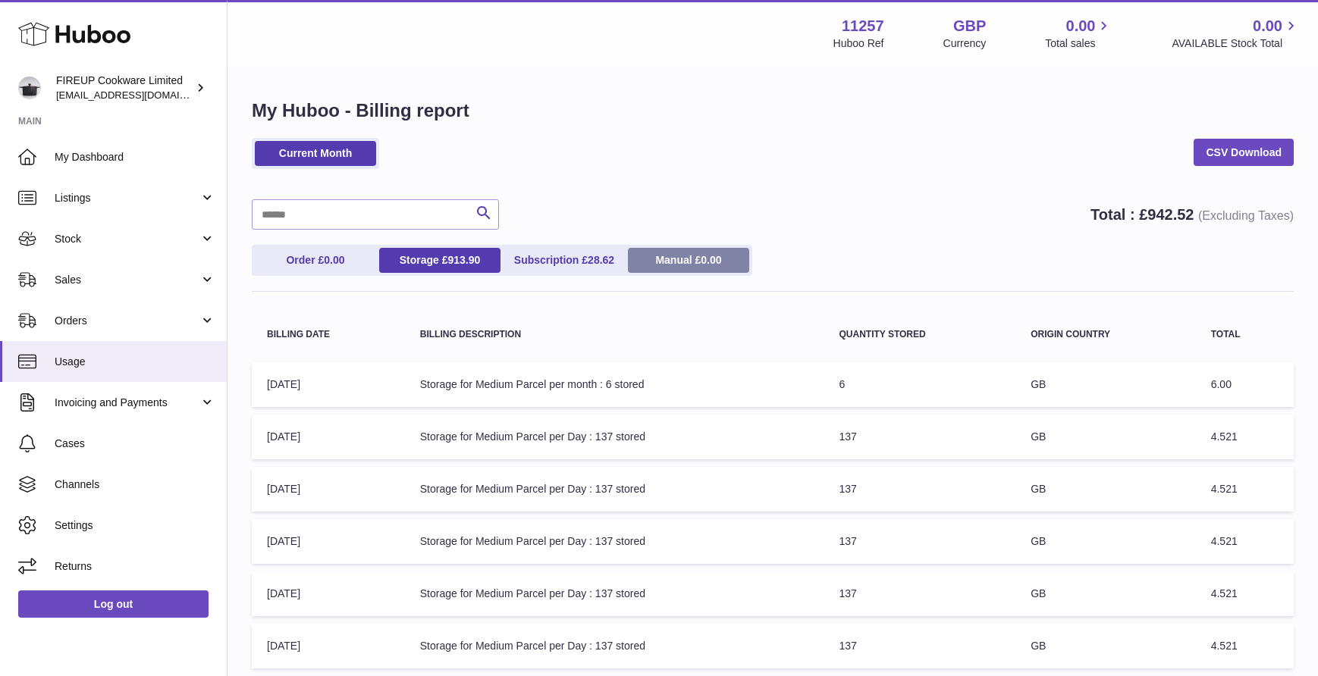
click at [683, 266] on link "Manual £ 0.00" at bounding box center [688, 260] width 121 height 25
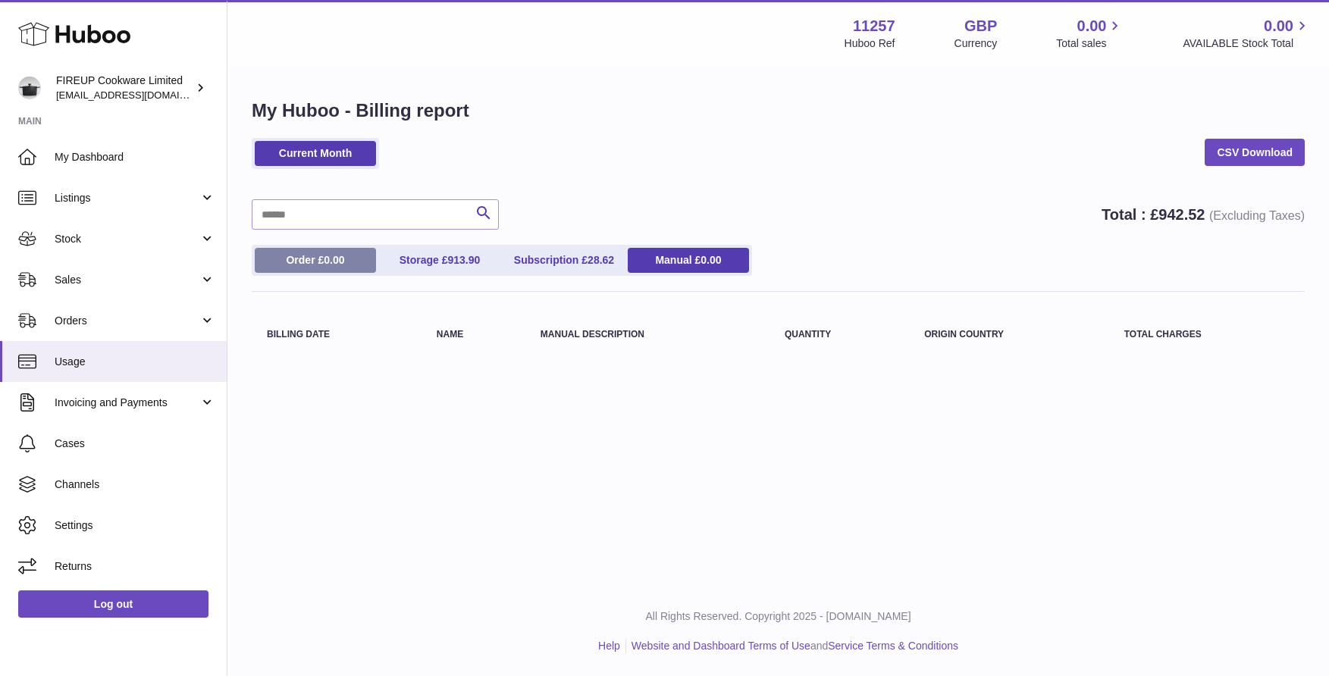
click at [354, 261] on link "Order £ 0.00" at bounding box center [315, 260] width 121 height 25
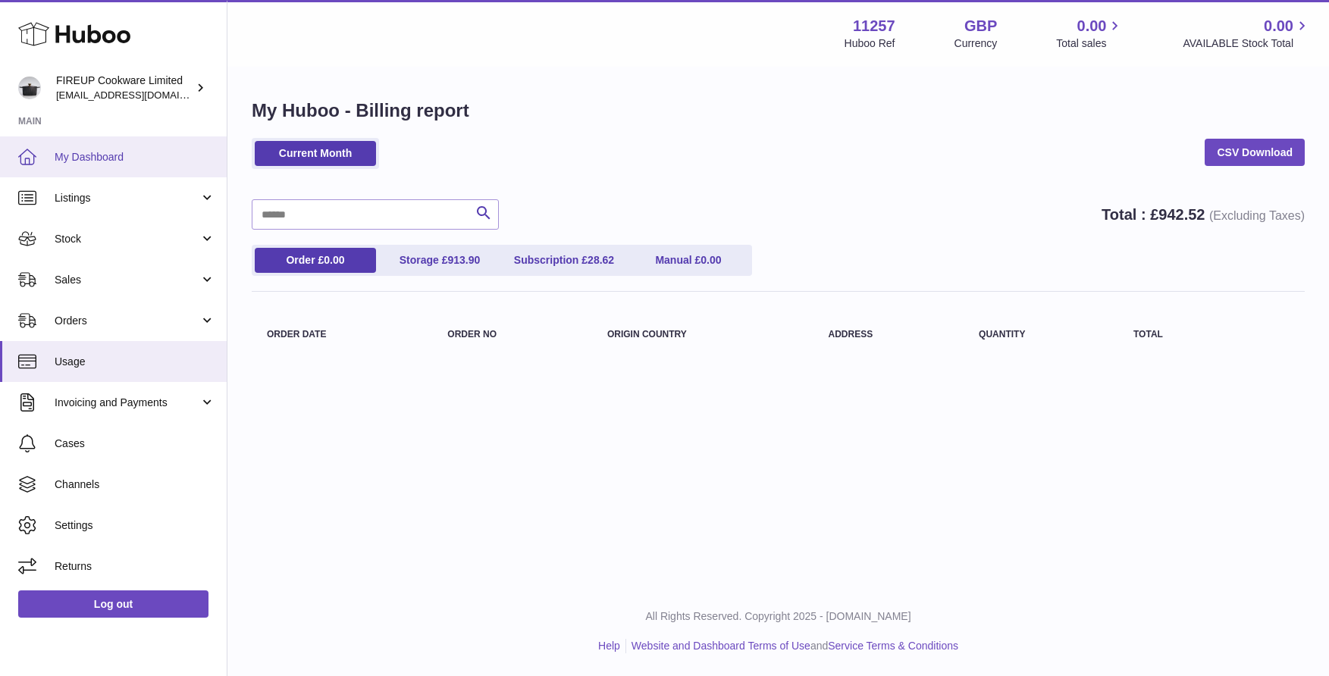
click at [77, 154] on span "My Dashboard" at bounding box center [135, 157] width 161 height 14
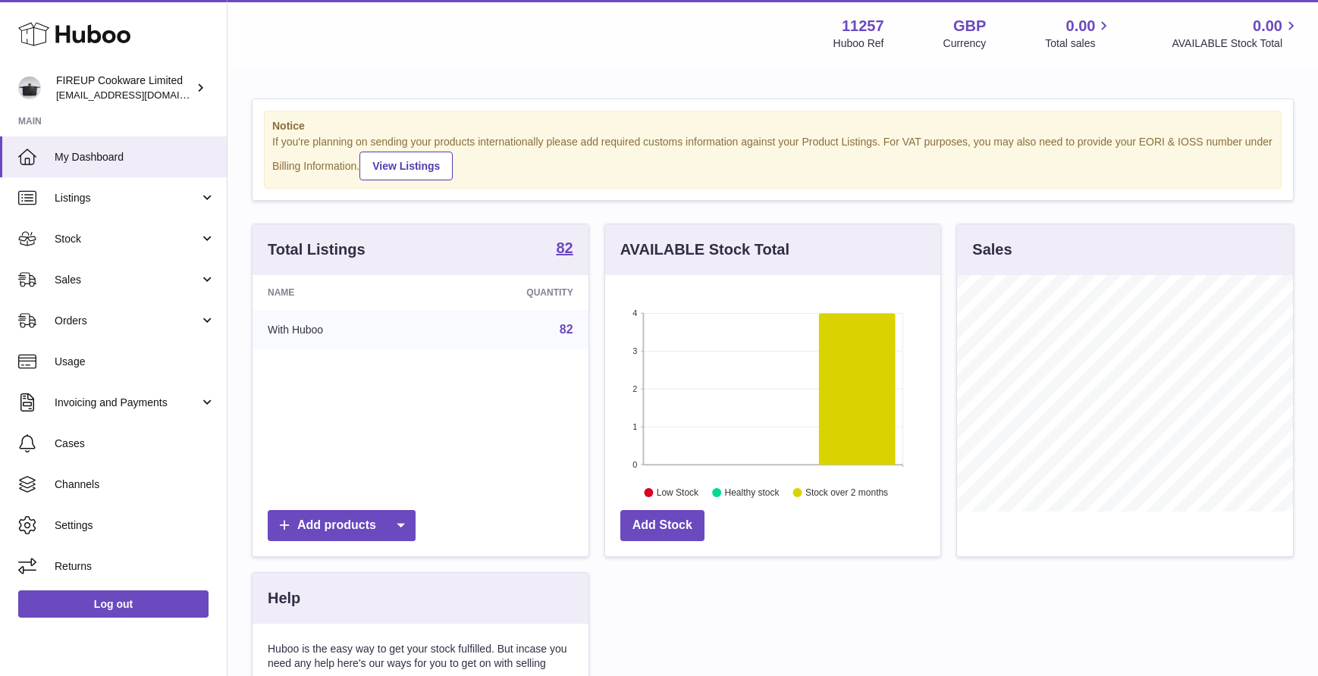
scroll to position [237, 335]
